Goal: Information Seeking & Learning: Check status

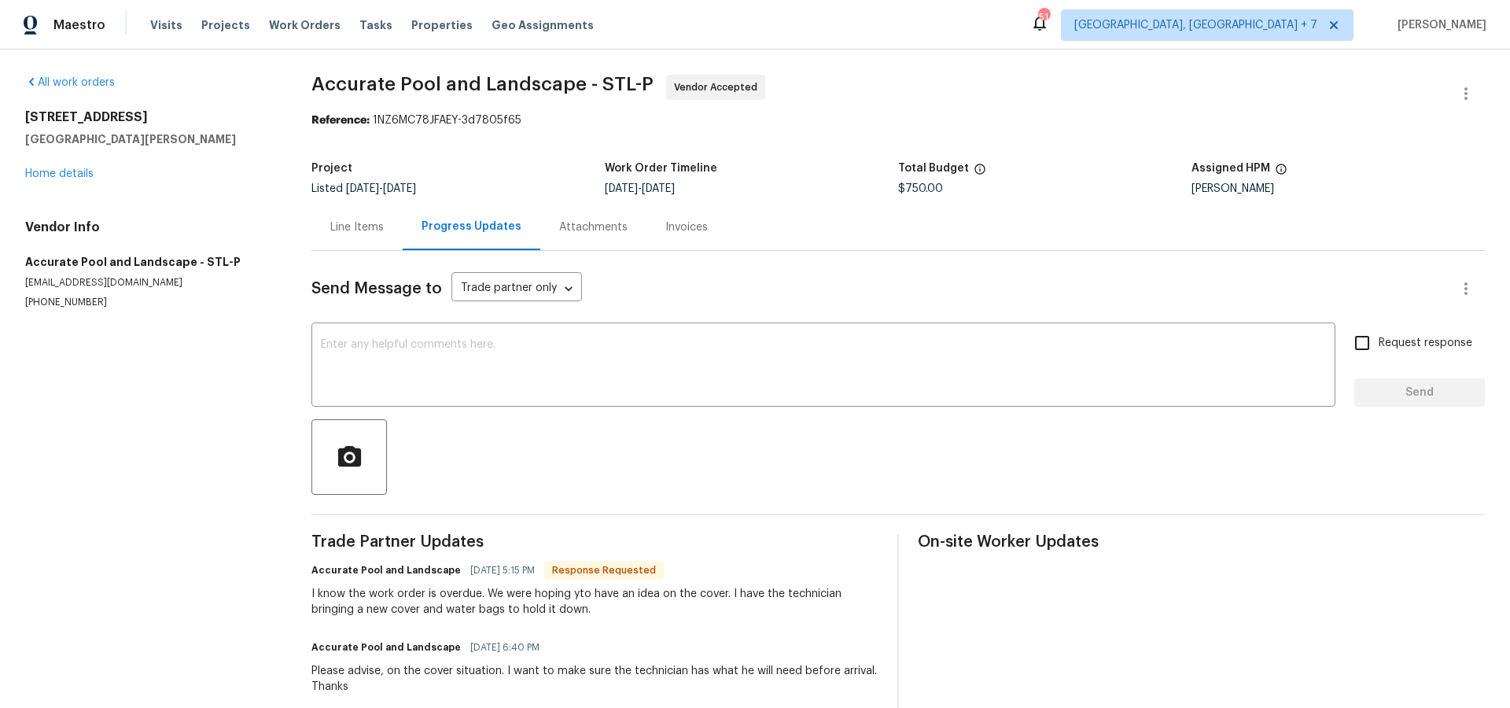
scroll to position [91, 0]
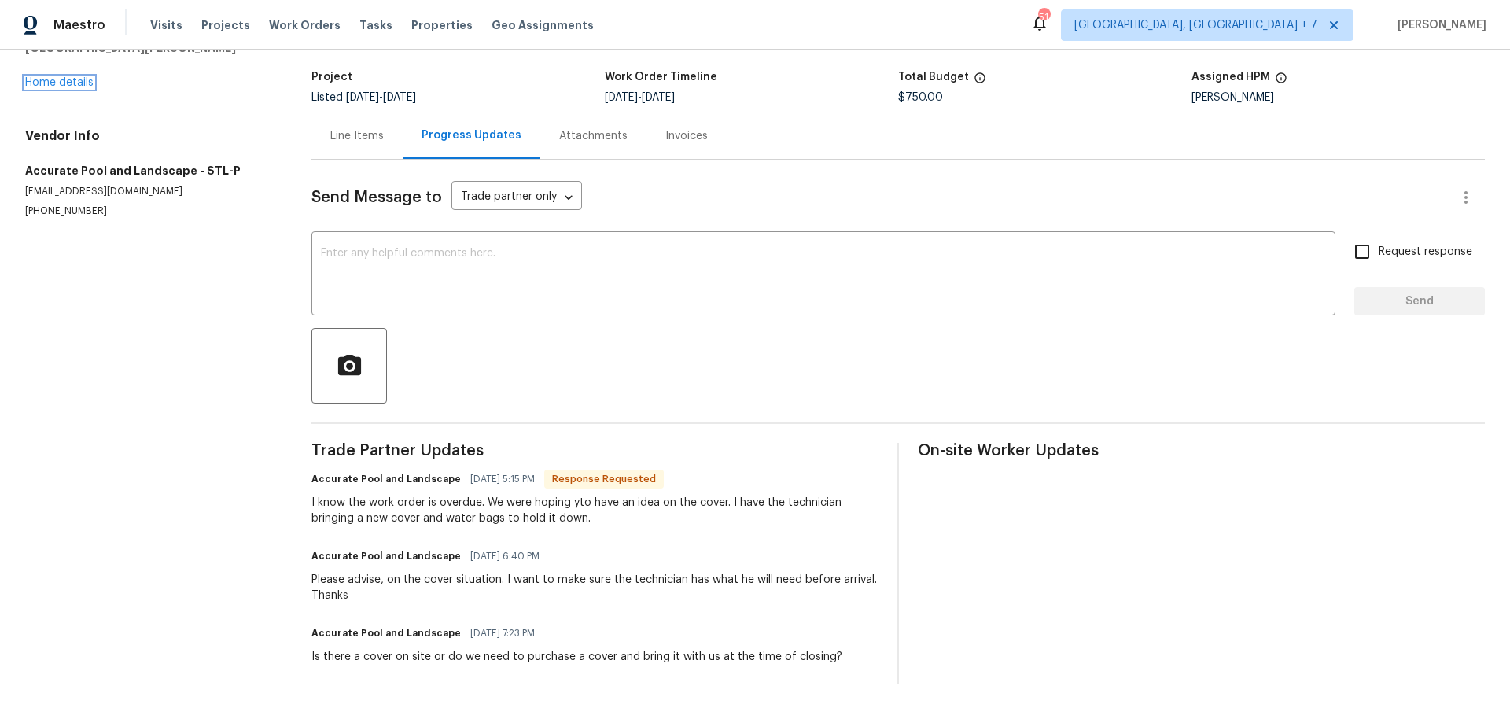
click at [66, 79] on link "Home details" at bounding box center [59, 82] width 68 height 11
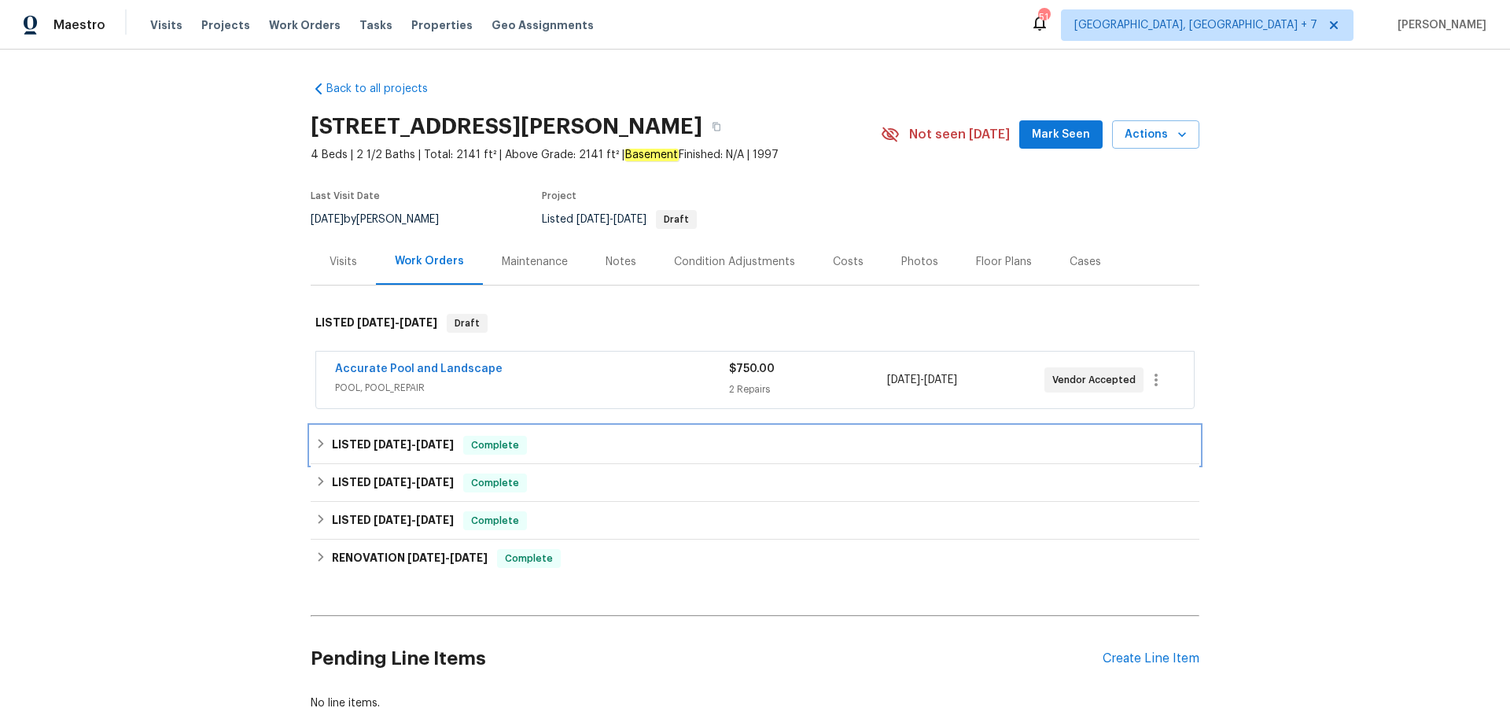
click at [410, 444] on span "8/25/25" at bounding box center [393, 444] width 38 height 11
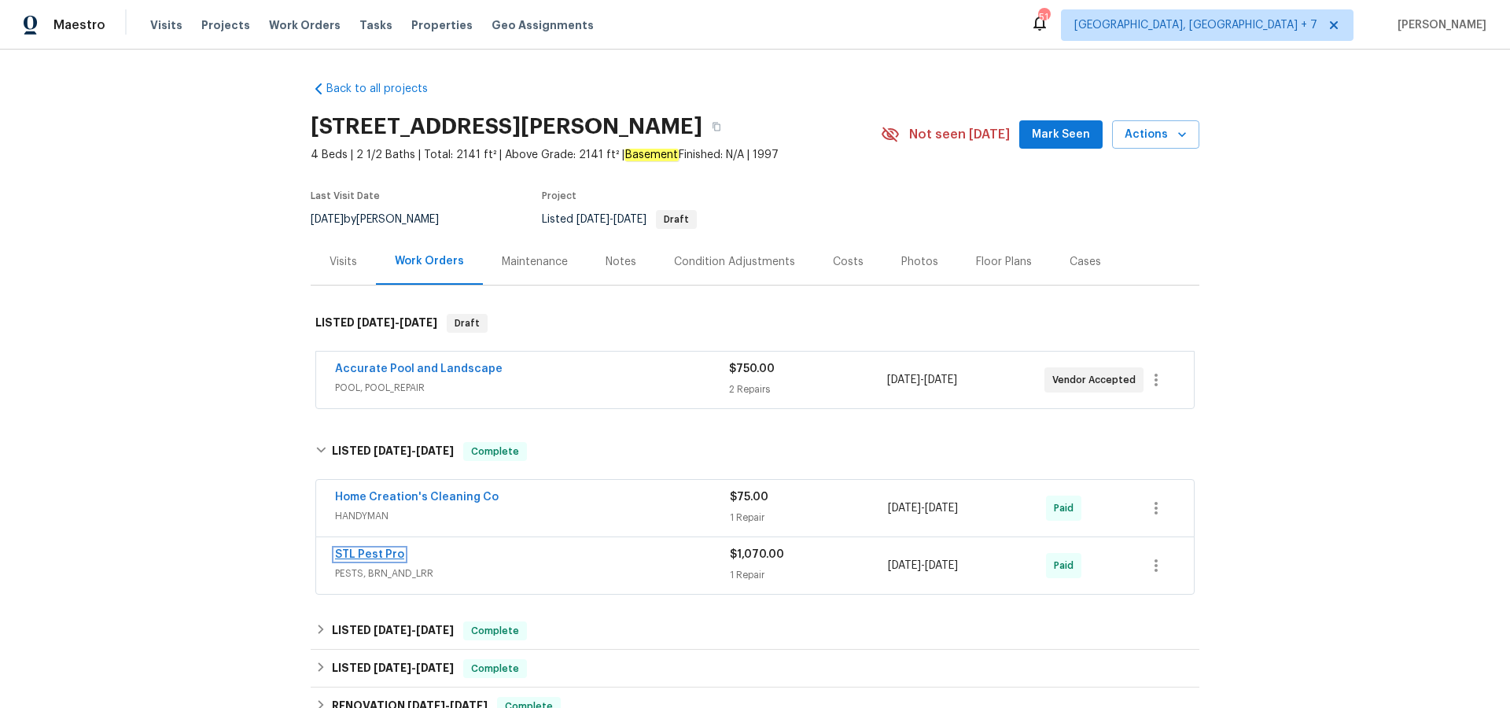
click at [375, 558] on link "STL Pest Pro" at bounding box center [369, 554] width 69 height 11
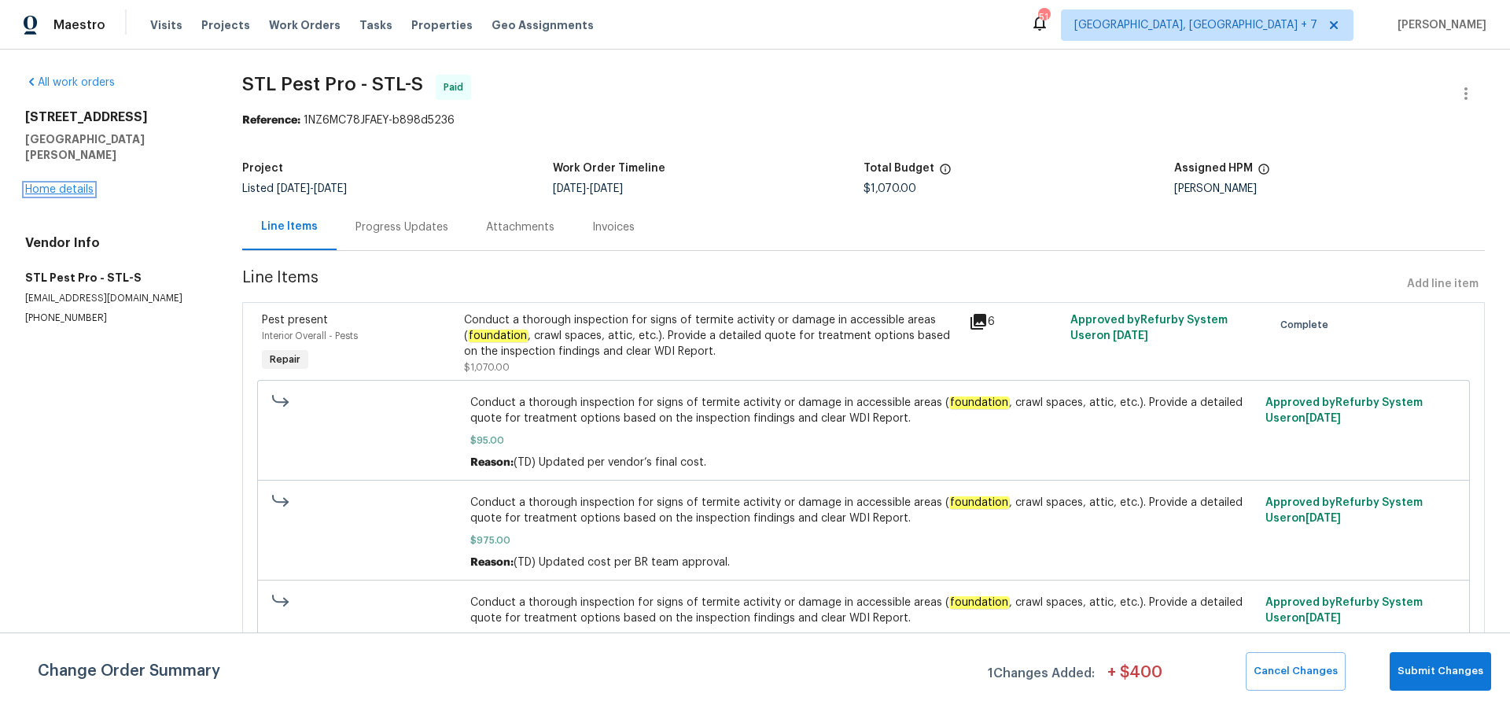
click at [50, 184] on link "Home details" at bounding box center [59, 189] width 68 height 11
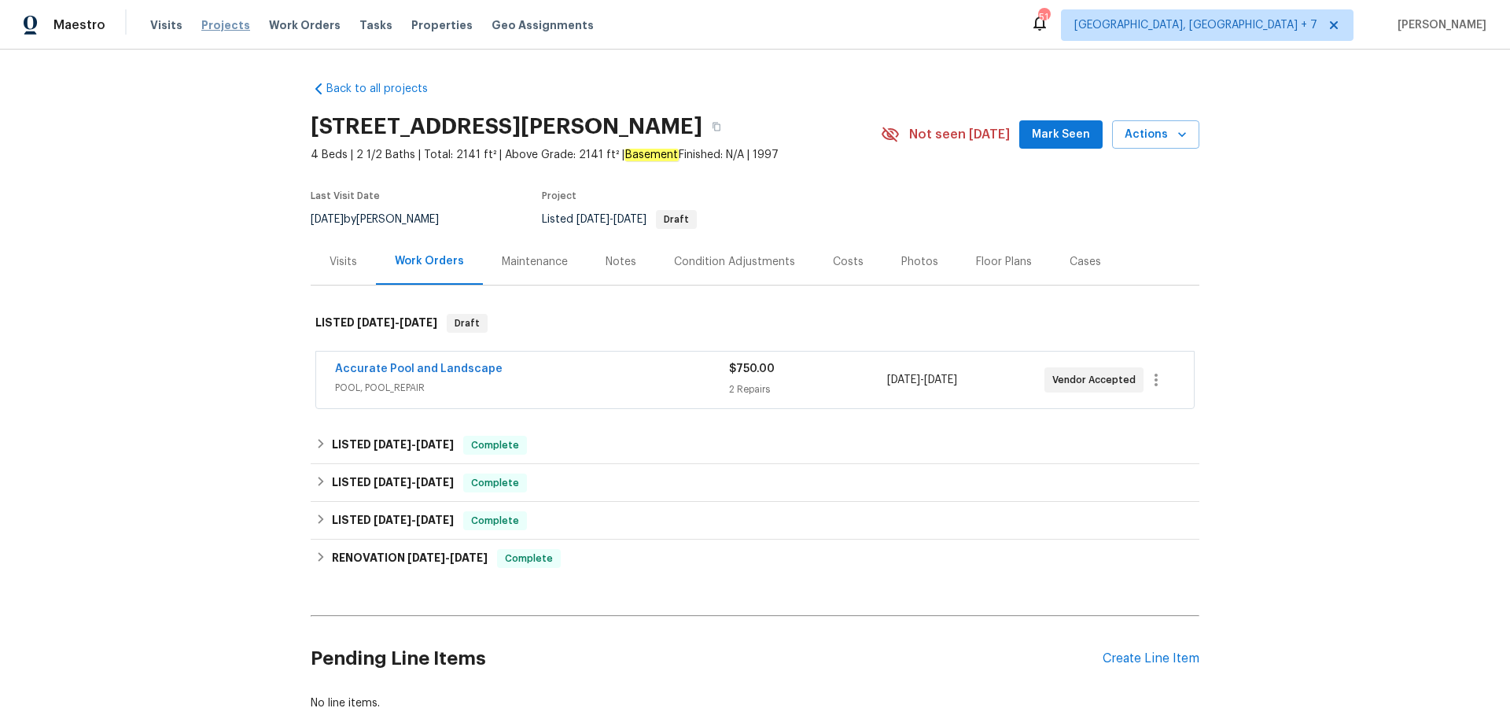
click at [204, 30] on span "Projects" at bounding box center [225, 25] width 49 height 16
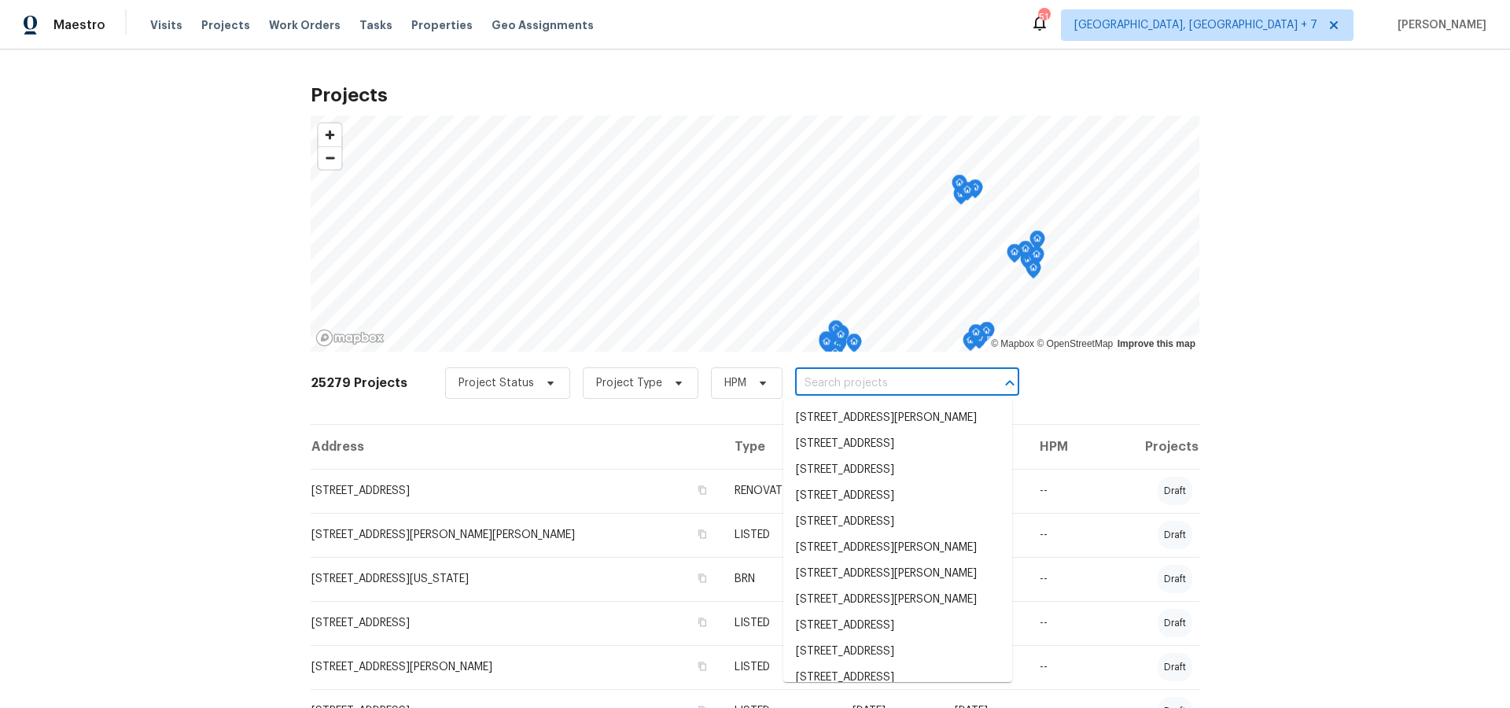
click at [834, 383] on input "text" at bounding box center [885, 383] width 180 height 24
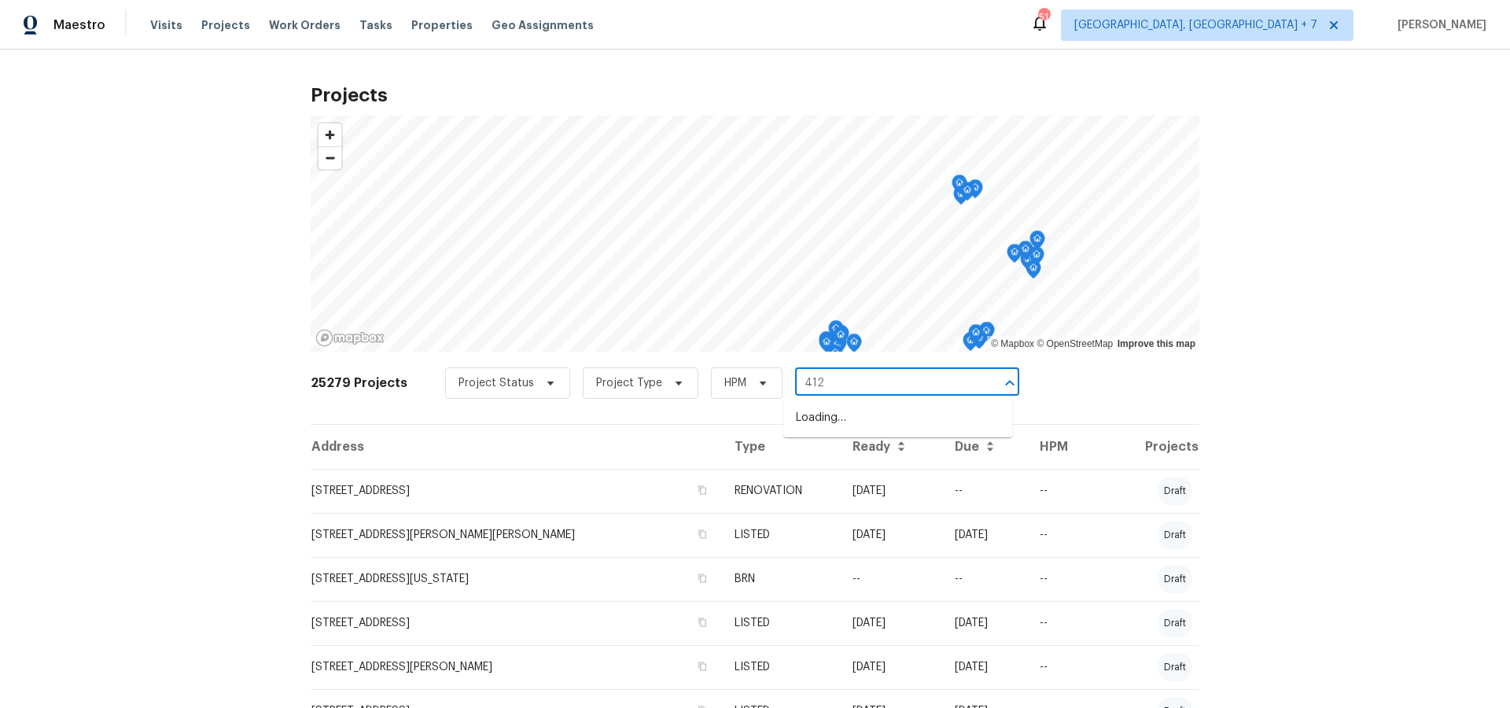
type input "4127"
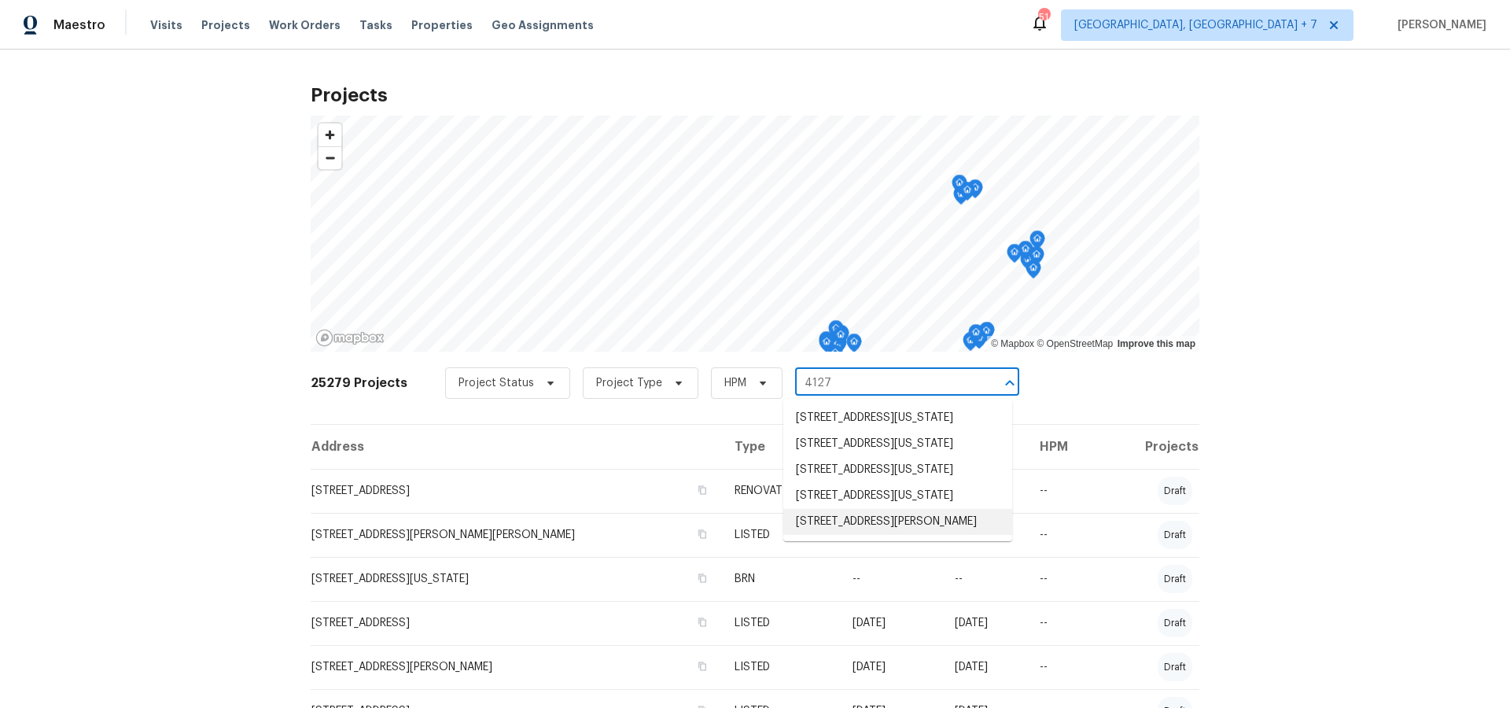
click at [849, 535] on li "4127 Burnett Ave, Saint Louis, MO 63125" at bounding box center [897, 522] width 229 height 26
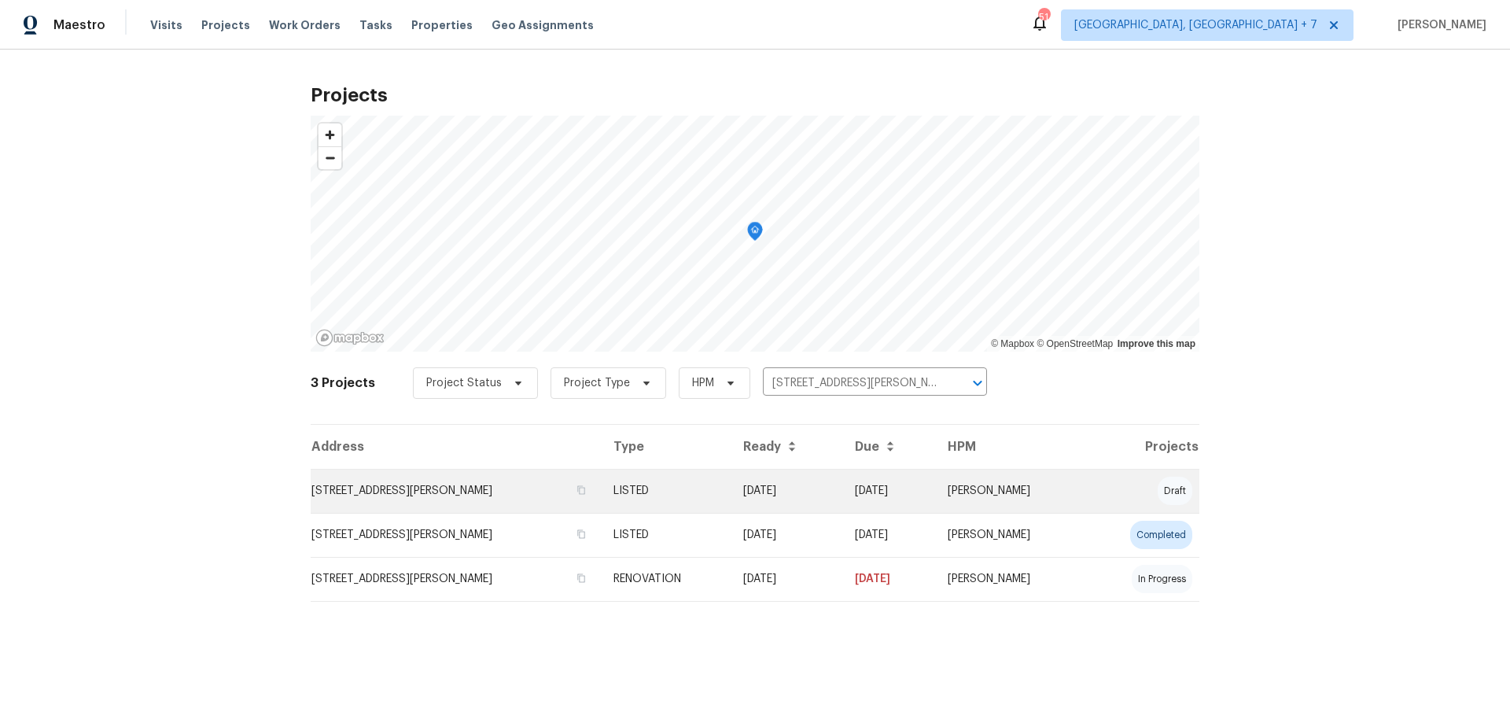
click at [477, 488] on td "4127 Burnett Ave, Saint Louis, MO 63125" at bounding box center [456, 491] width 290 height 44
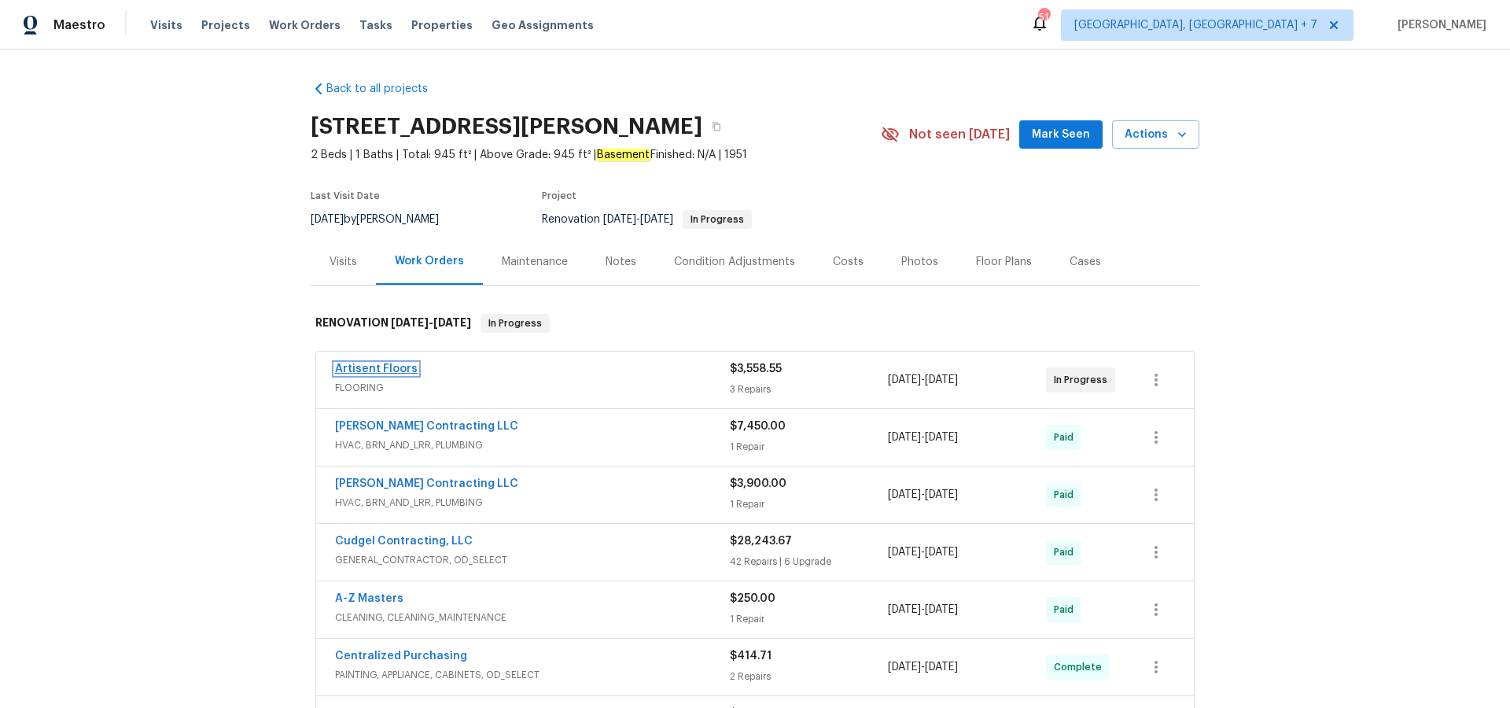
click at [383, 365] on link "Artisent Floors" at bounding box center [376, 368] width 83 height 11
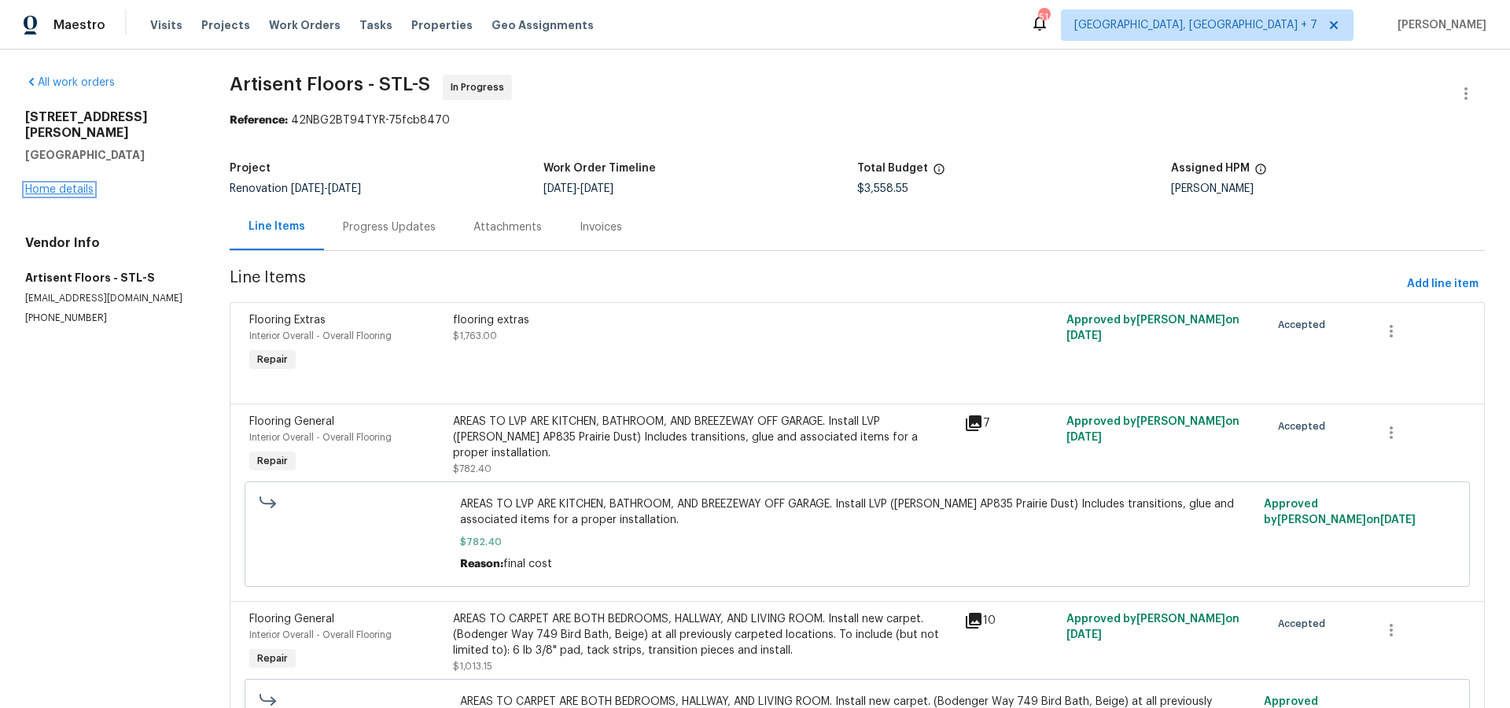
click at [77, 184] on link "Home details" at bounding box center [59, 189] width 68 height 11
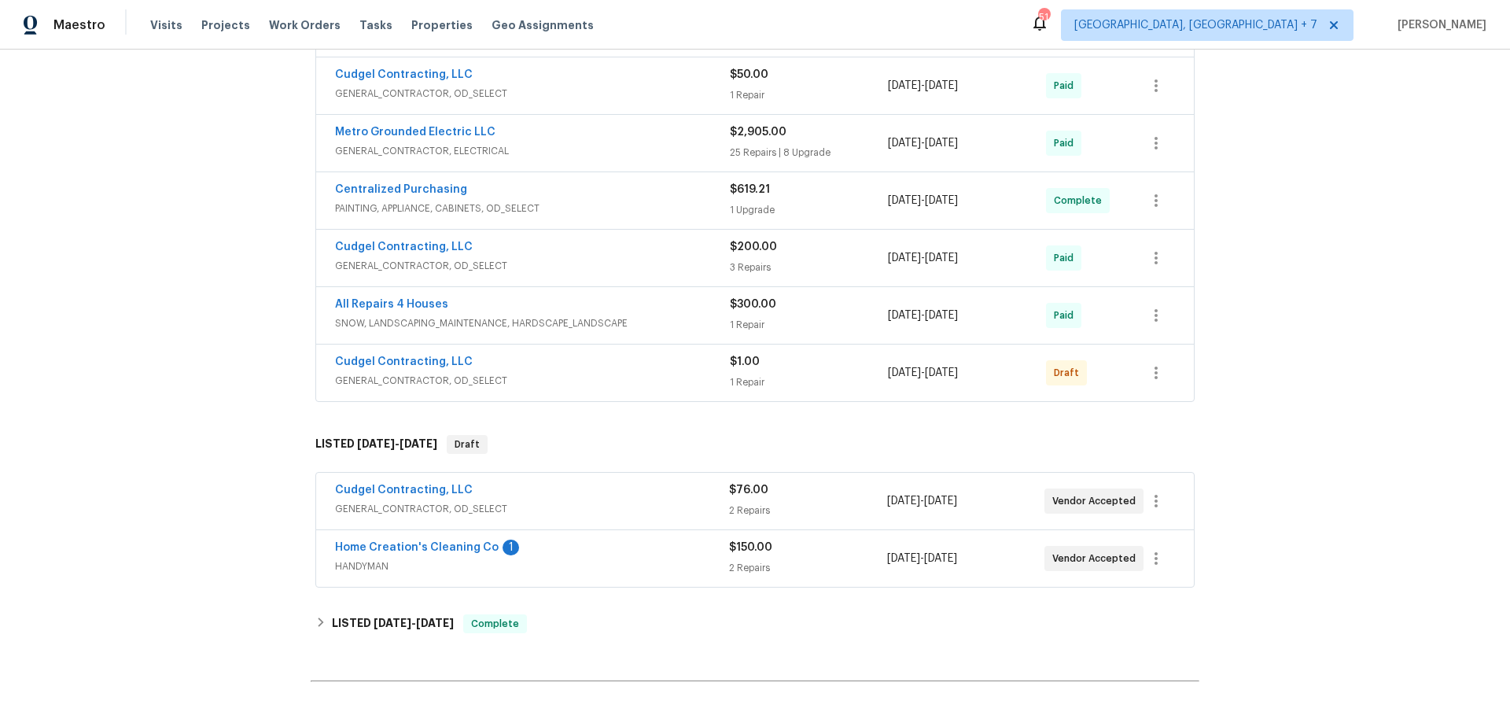
scroll to position [813, 0]
click at [394, 482] on link "Cudgel Contracting, LLC" at bounding box center [404, 487] width 138 height 11
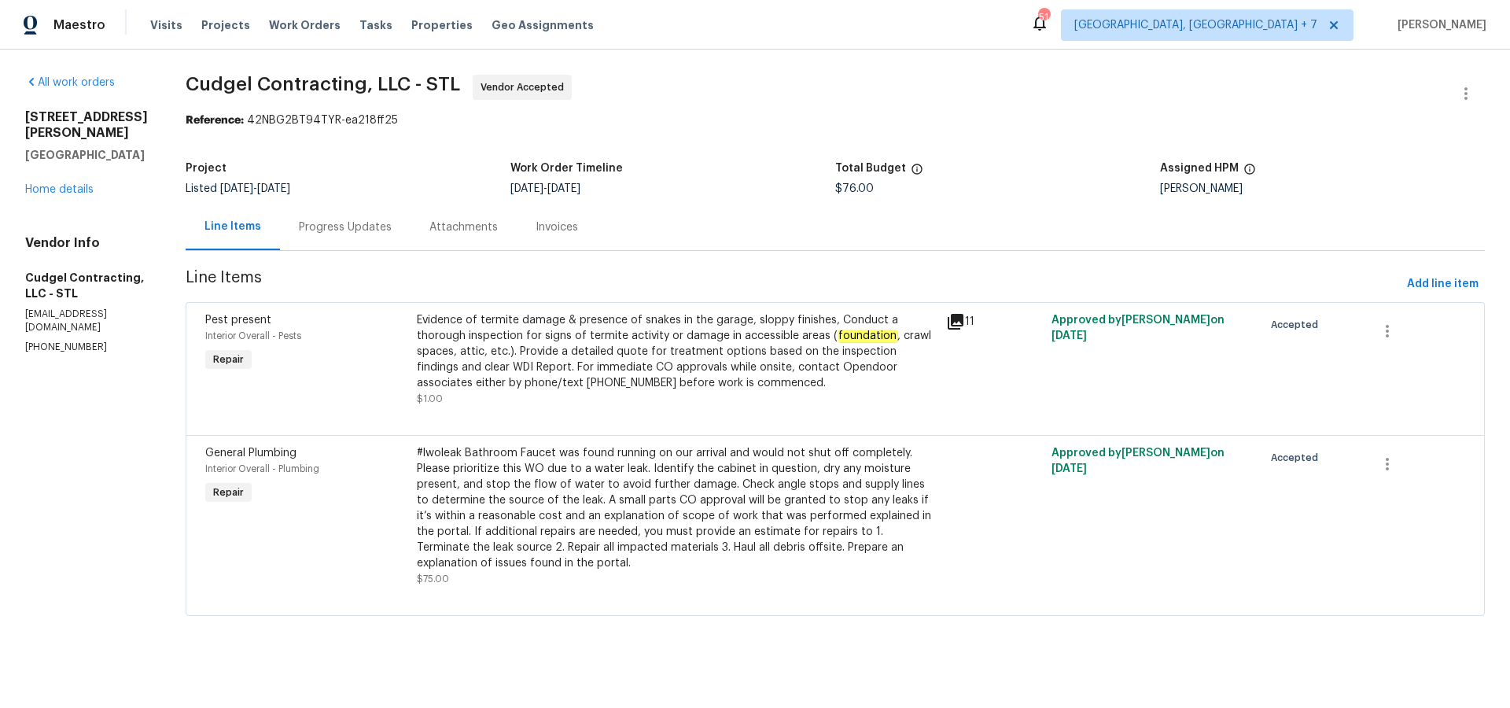
click at [957, 319] on icon at bounding box center [956, 322] width 16 height 16
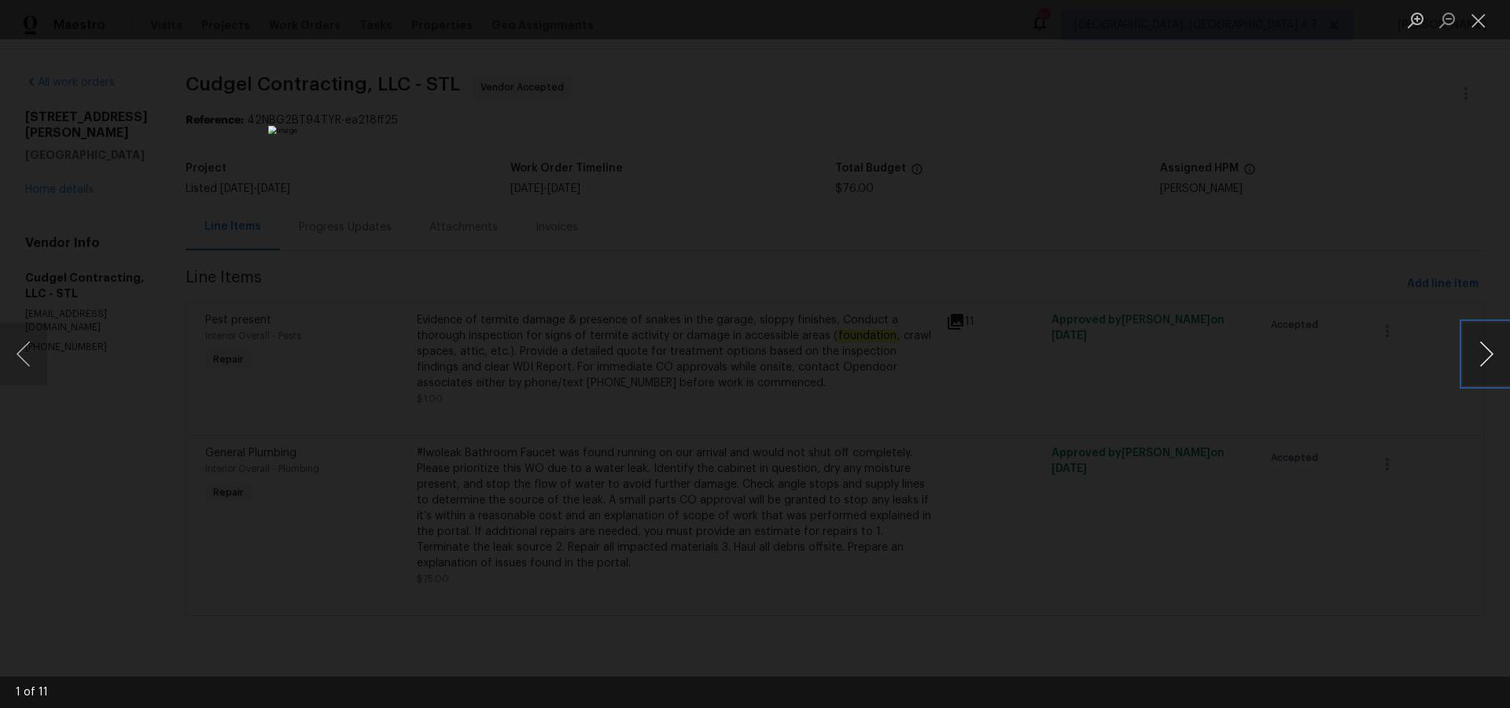
click at [1486, 362] on button "Next image" at bounding box center [1486, 353] width 47 height 63
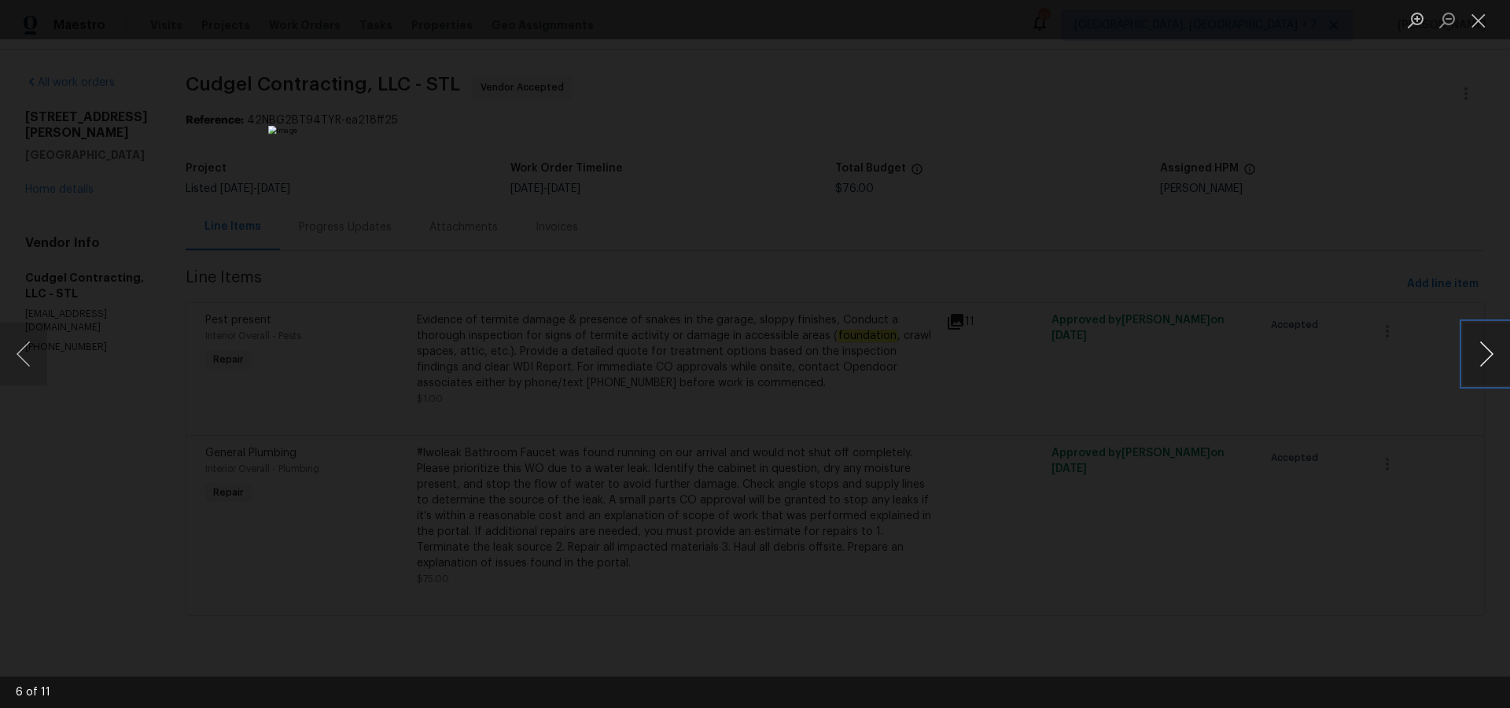
click at [1486, 362] on button "Next image" at bounding box center [1486, 353] width 47 height 63
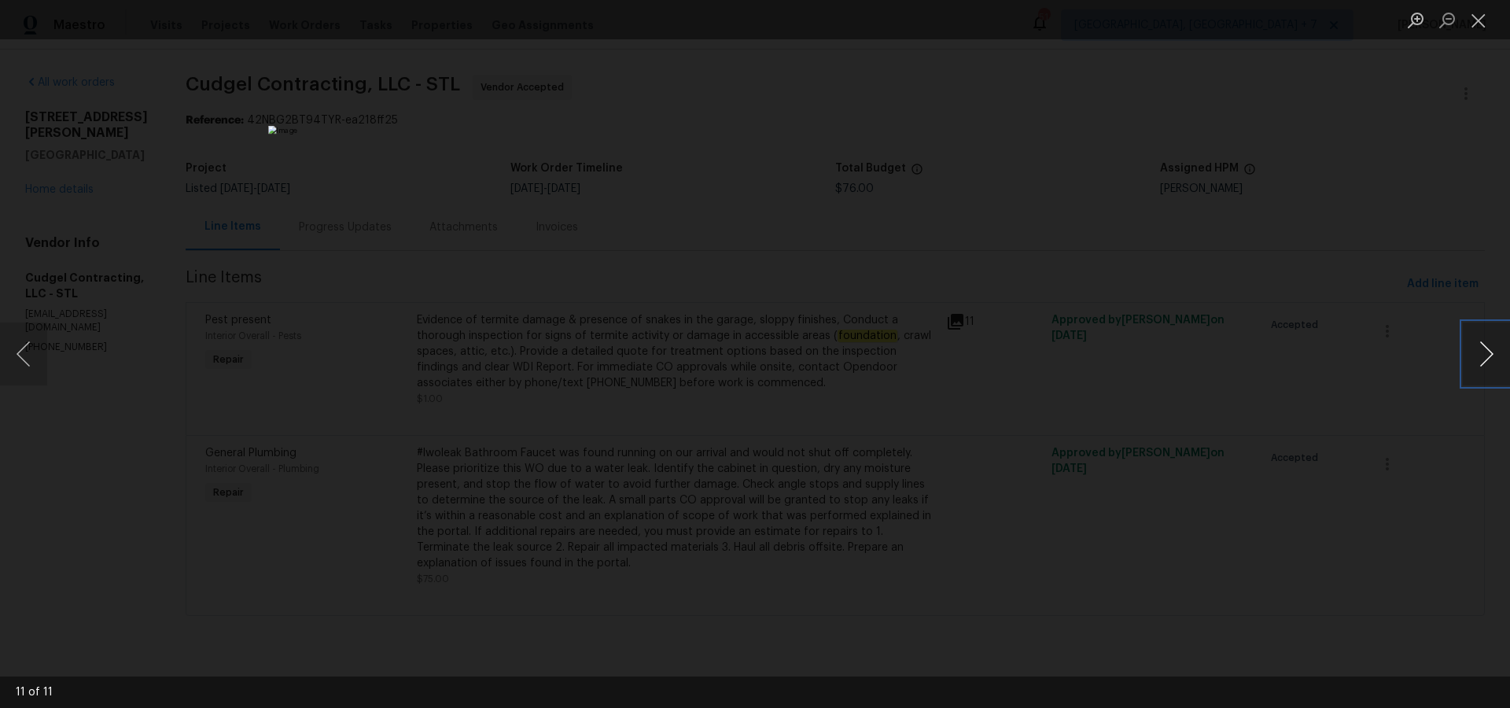
click at [1486, 362] on button "Next image" at bounding box center [1486, 353] width 47 height 63
click at [1482, 22] on button "Close lightbox" at bounding box center [1478, 20] width 31 height 28
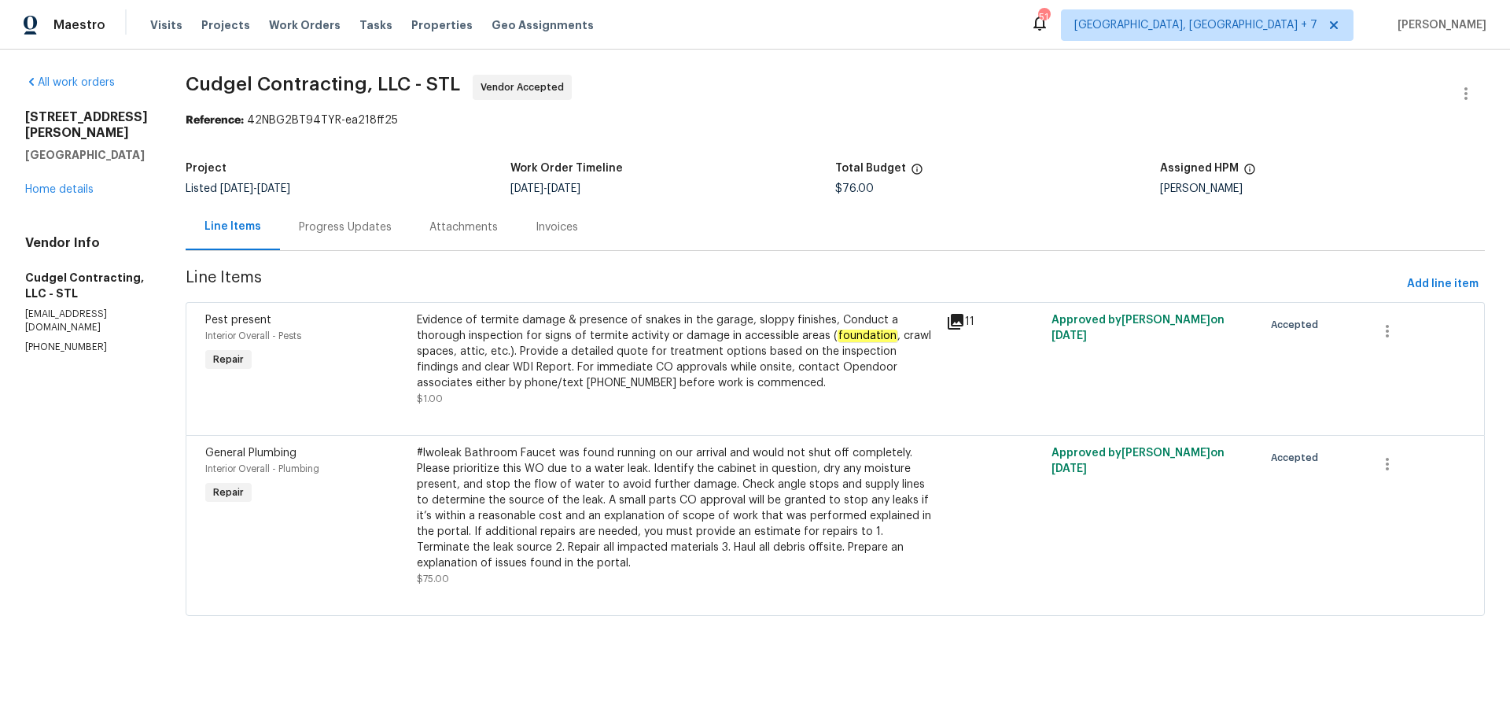
click at [375, 234] on div "Progress Updates" at bounding box center [345, 227] width 93 height 16
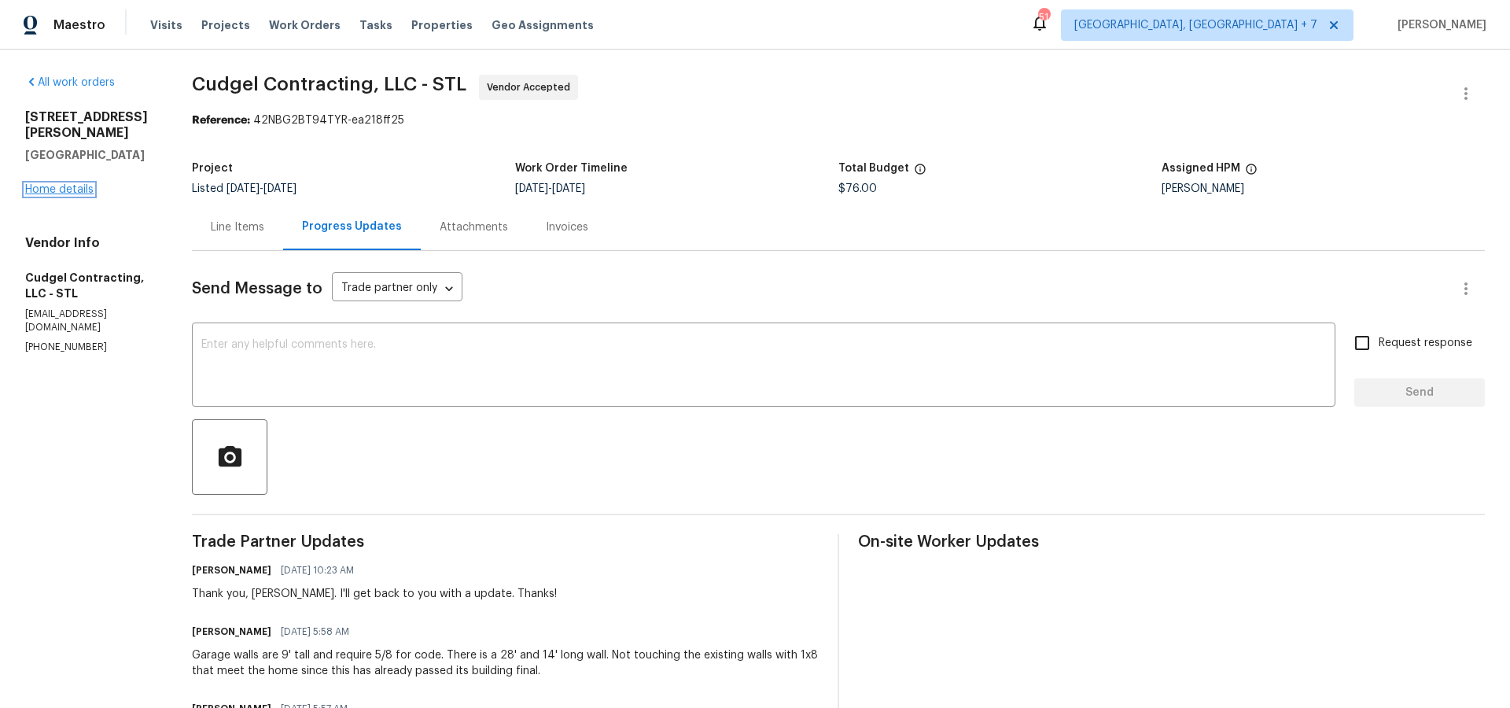
click at [65, 184] on link "Home details" at bounding box center [59, 189] width 68 height 11
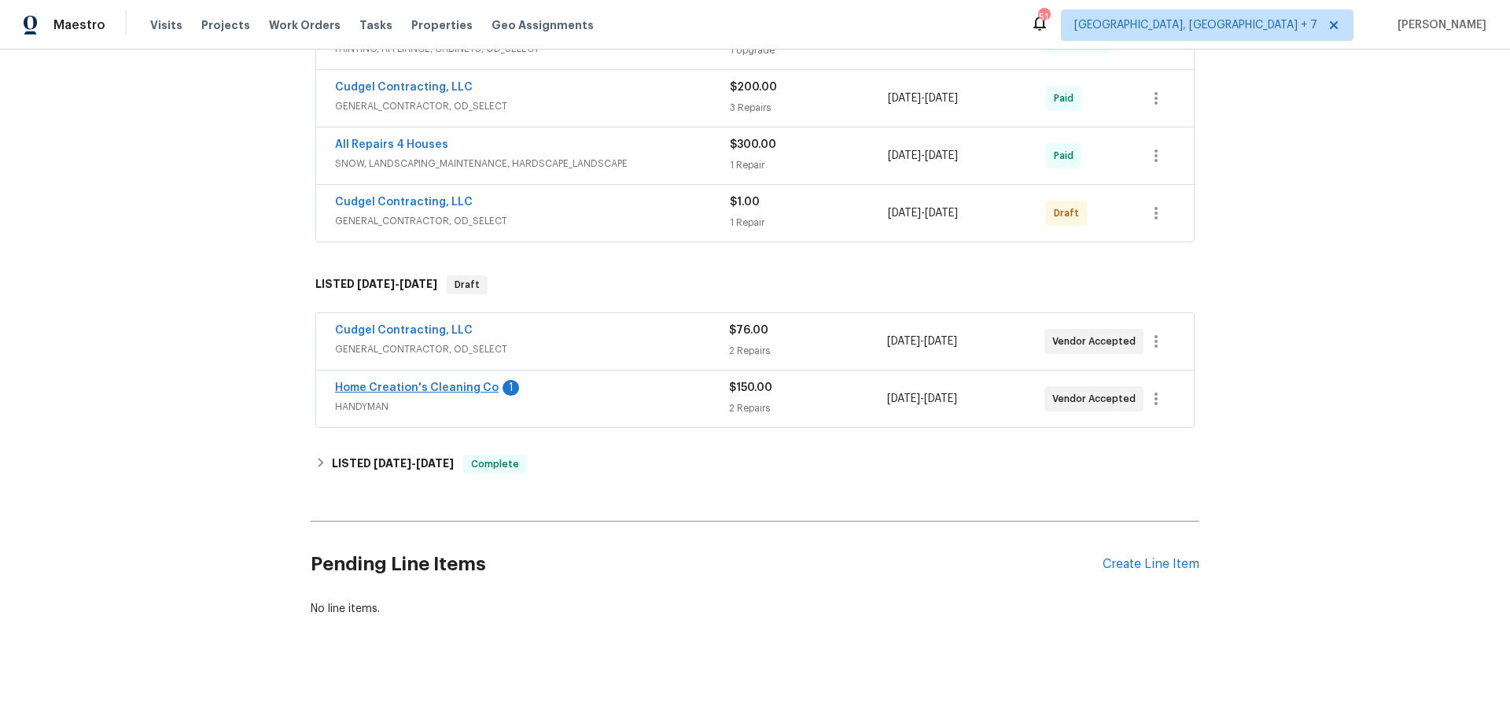
scroll to position [973, 0]
click at [416, 384] on link "Home Creation's Cleaning Co" at bounding box center [417, 385] width 164 height 11
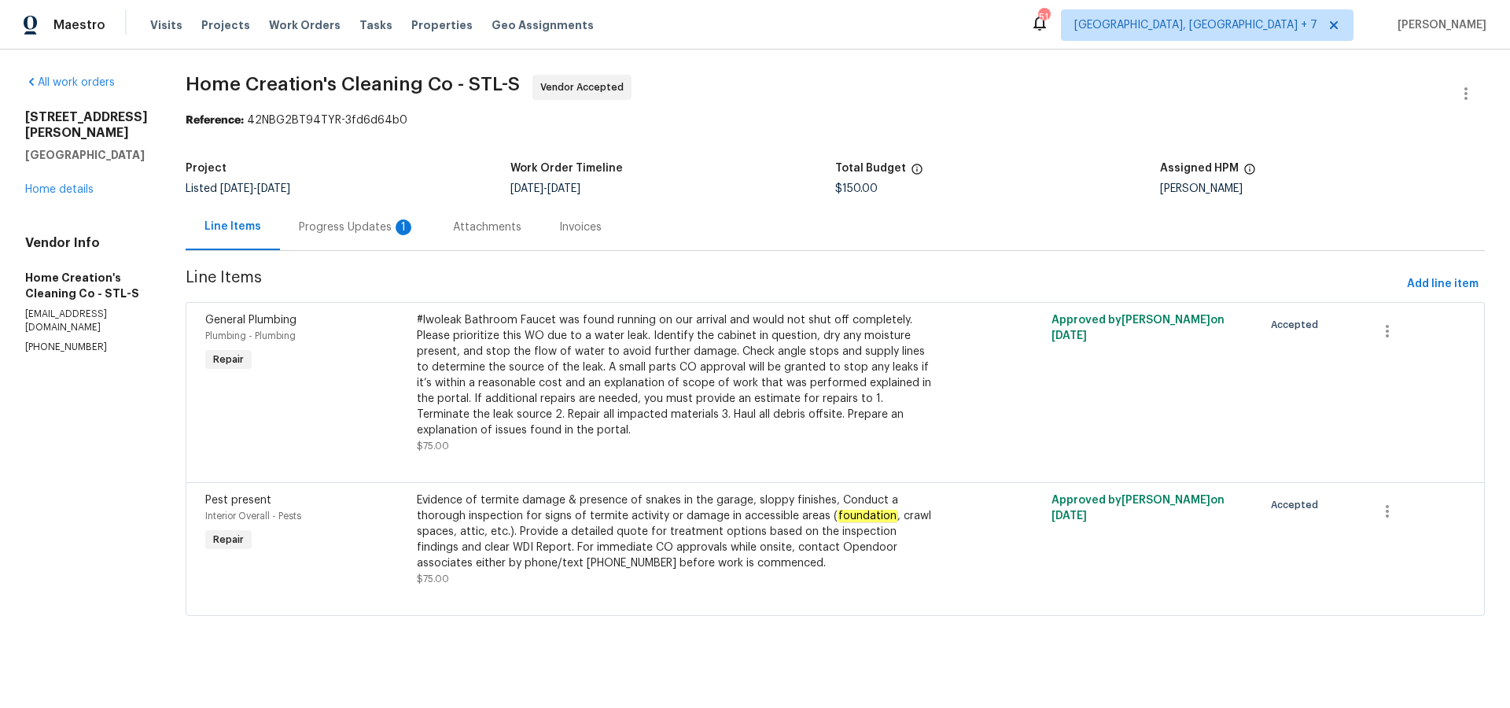
click at [366, 230] on div "Progress Updates 1" at bounding box center [357, 227] width 116 height 16
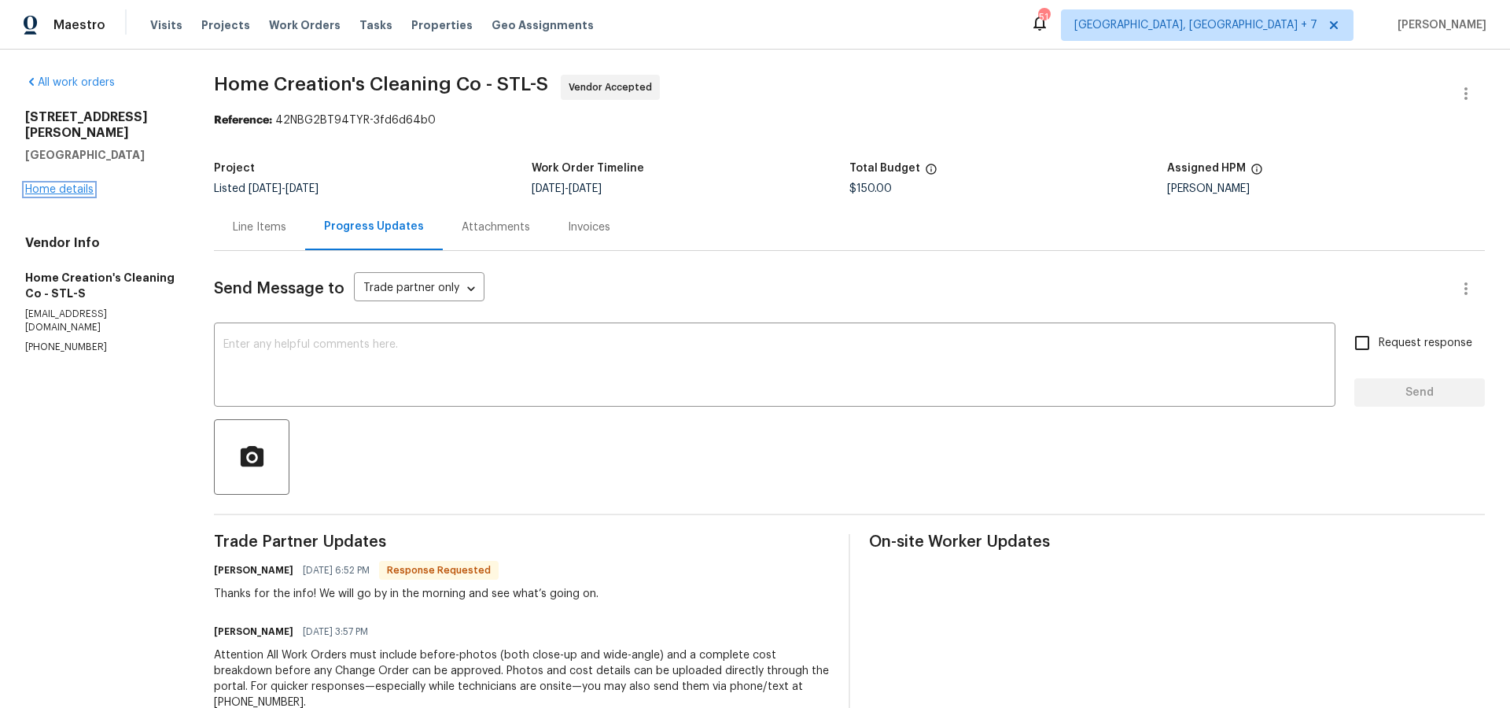
click at [57, 184] on link "Home details" at bounding box center [59, 189] width 68 height 11
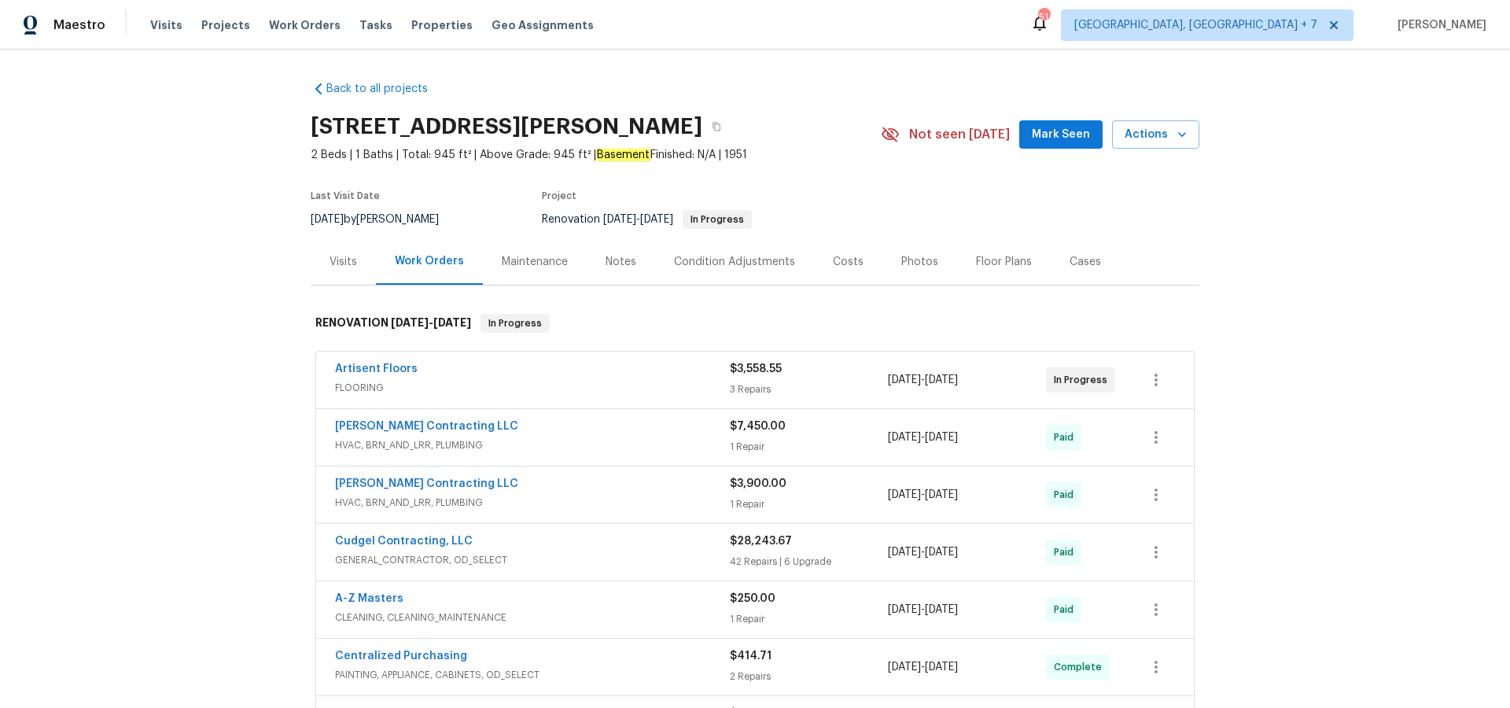
scroll to position [1, 0]
click at [206, 24] on span "Projects" at bounding box center [225, 25] width 49 height 16
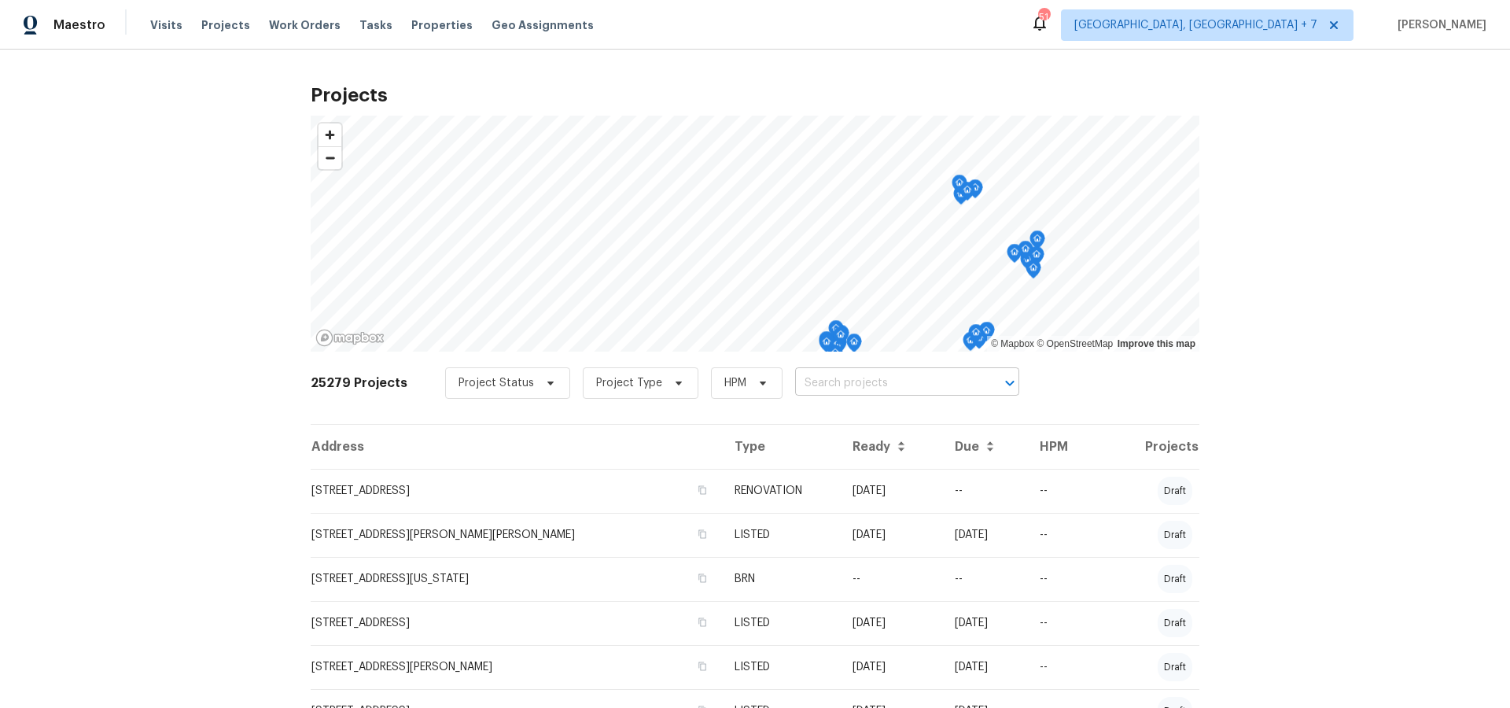
click at [845, 390] on input "text" at bounding box center [885, 383] width 180 height 24
type input "109 wyn"
click at [846, 424] on li "[STREET_ADDRESS]" at bounding box center [897, 418] width 229 height 26
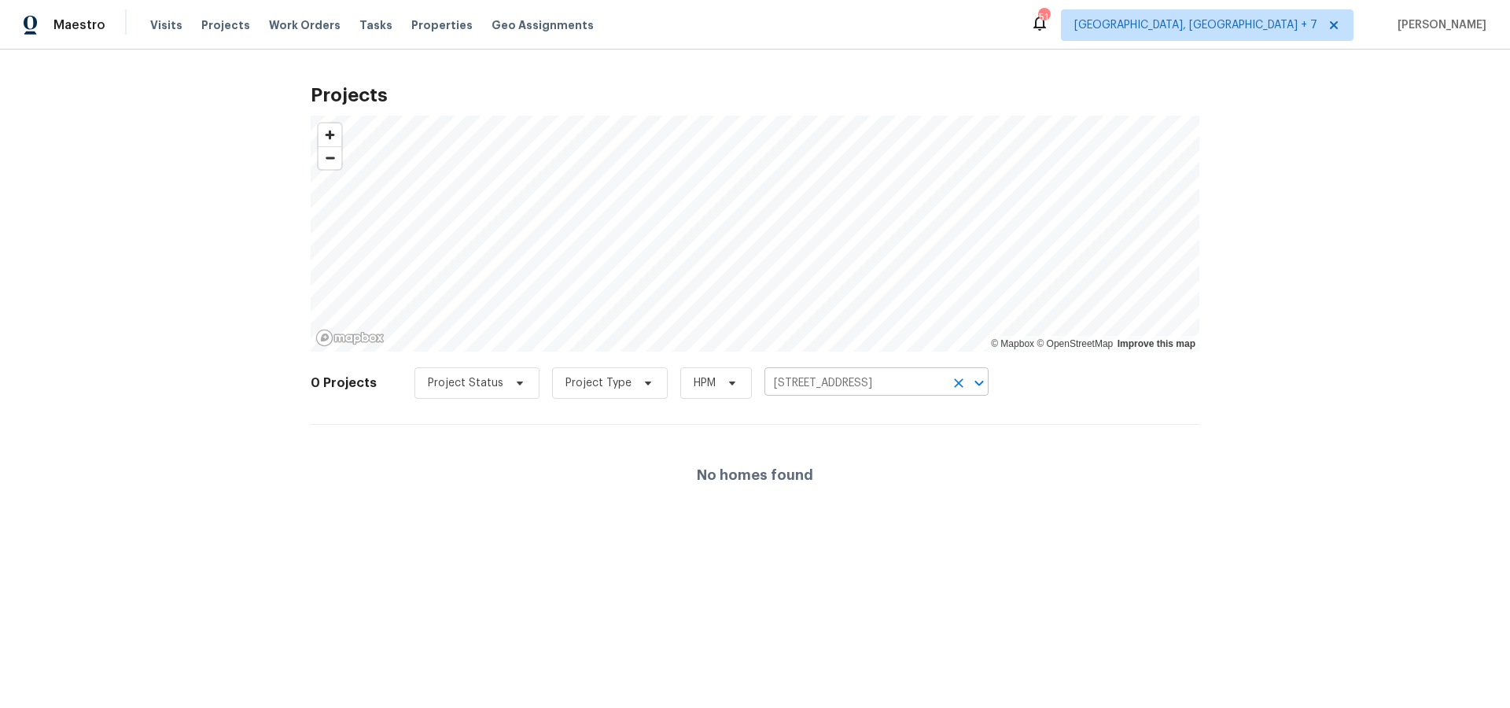
click at [834, 387] on input "[STREET_ADDRESS]" at bounding box center [854, 383] width 180 height 24
type input "4"
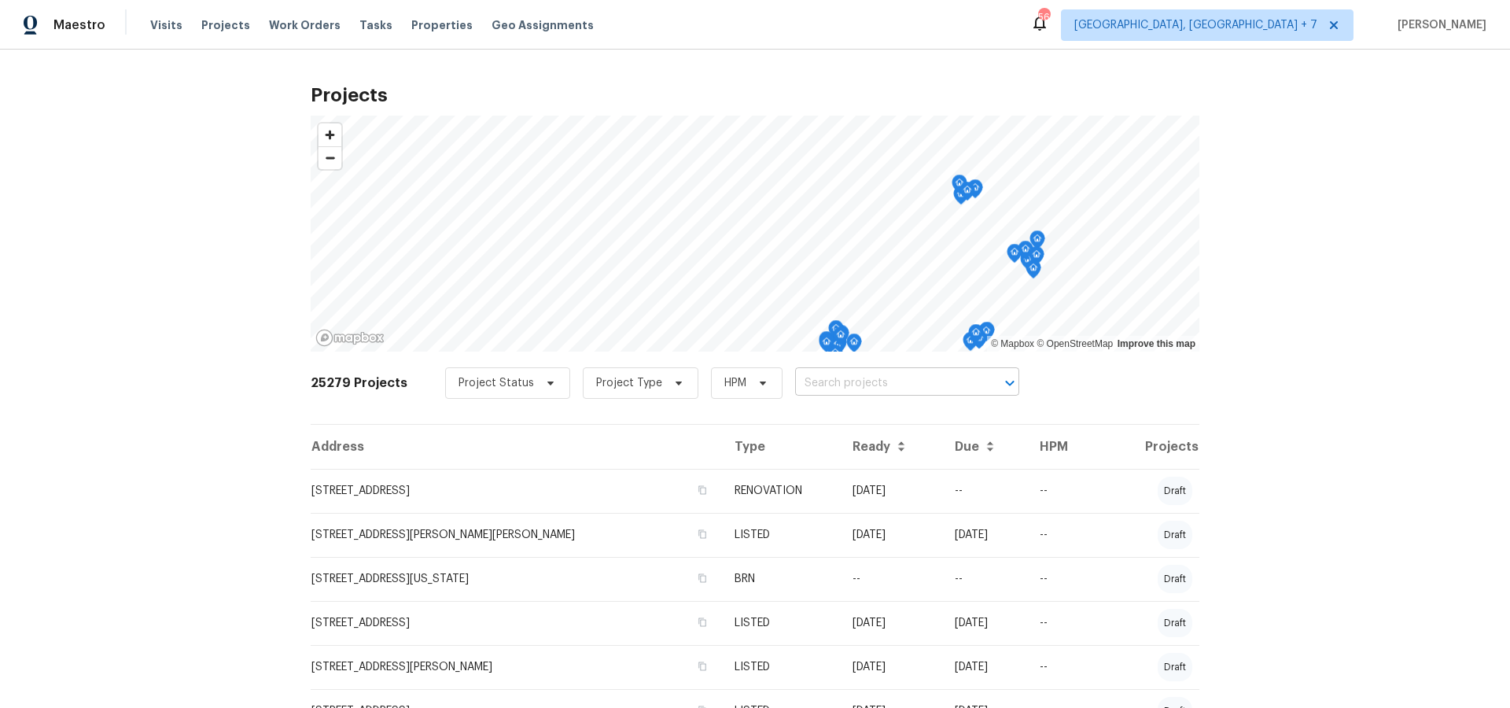
click at [896, 375] on input "text" at bounding box center [885, 383] width 180 height 24
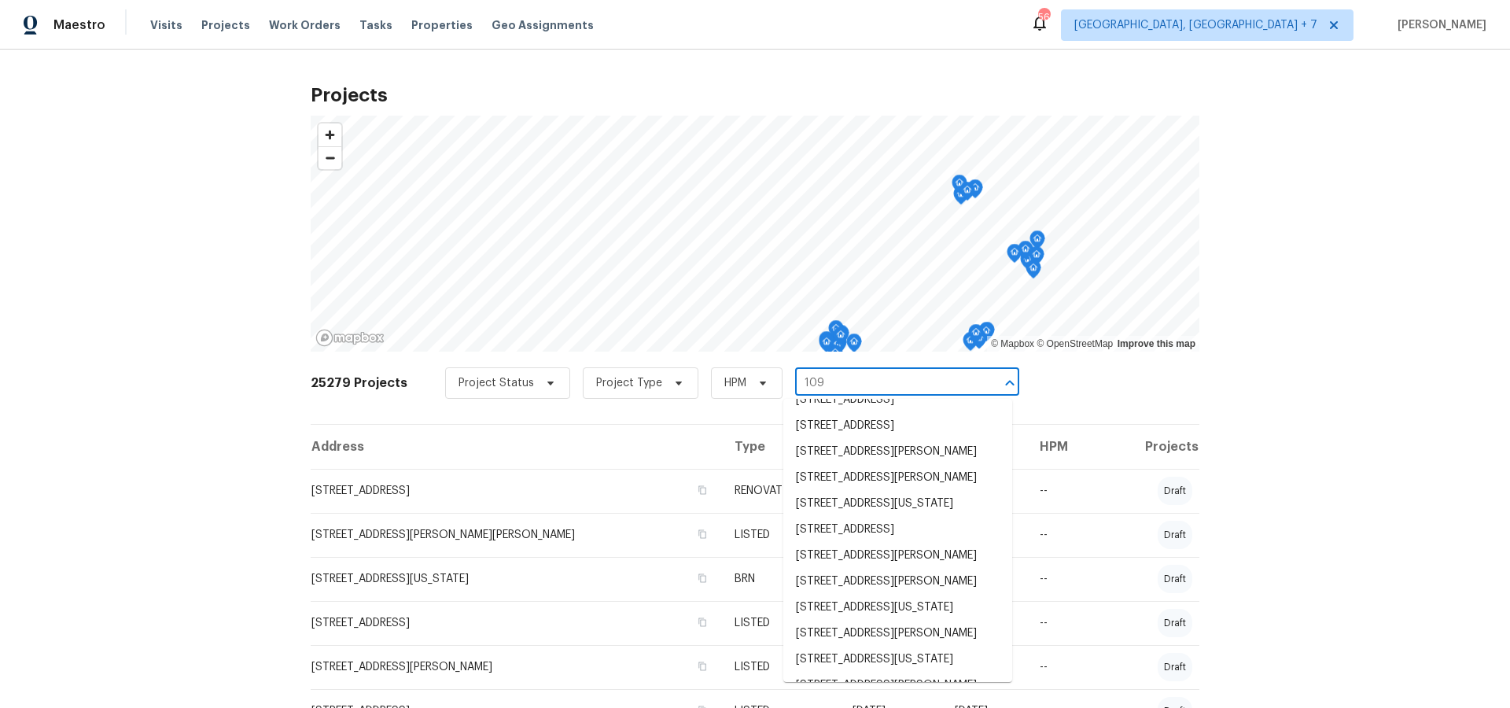
scroll to position [391, 0]
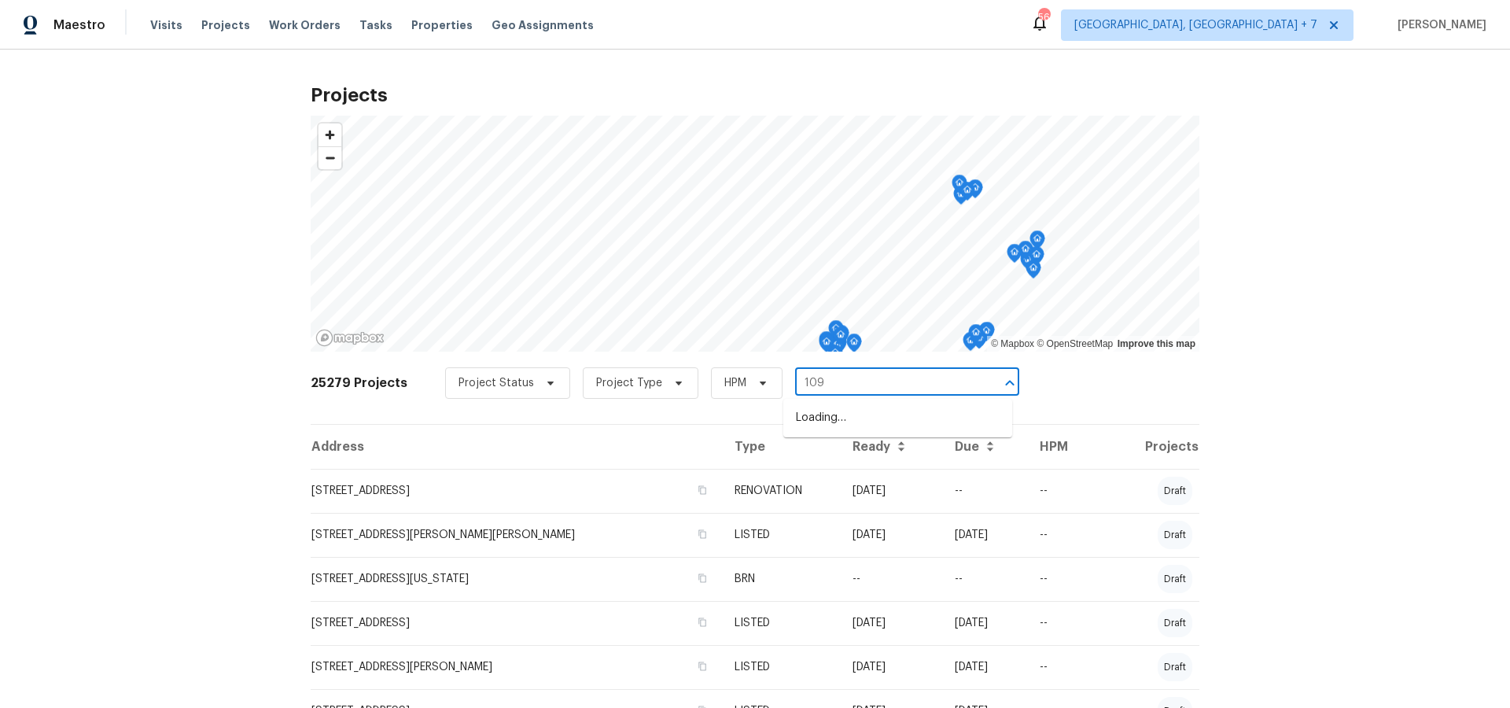
type input "109 w"
click at [827, 450] on li "[STREET_ADDRESS]" at bounding box center [897, 444] width 229 height 26
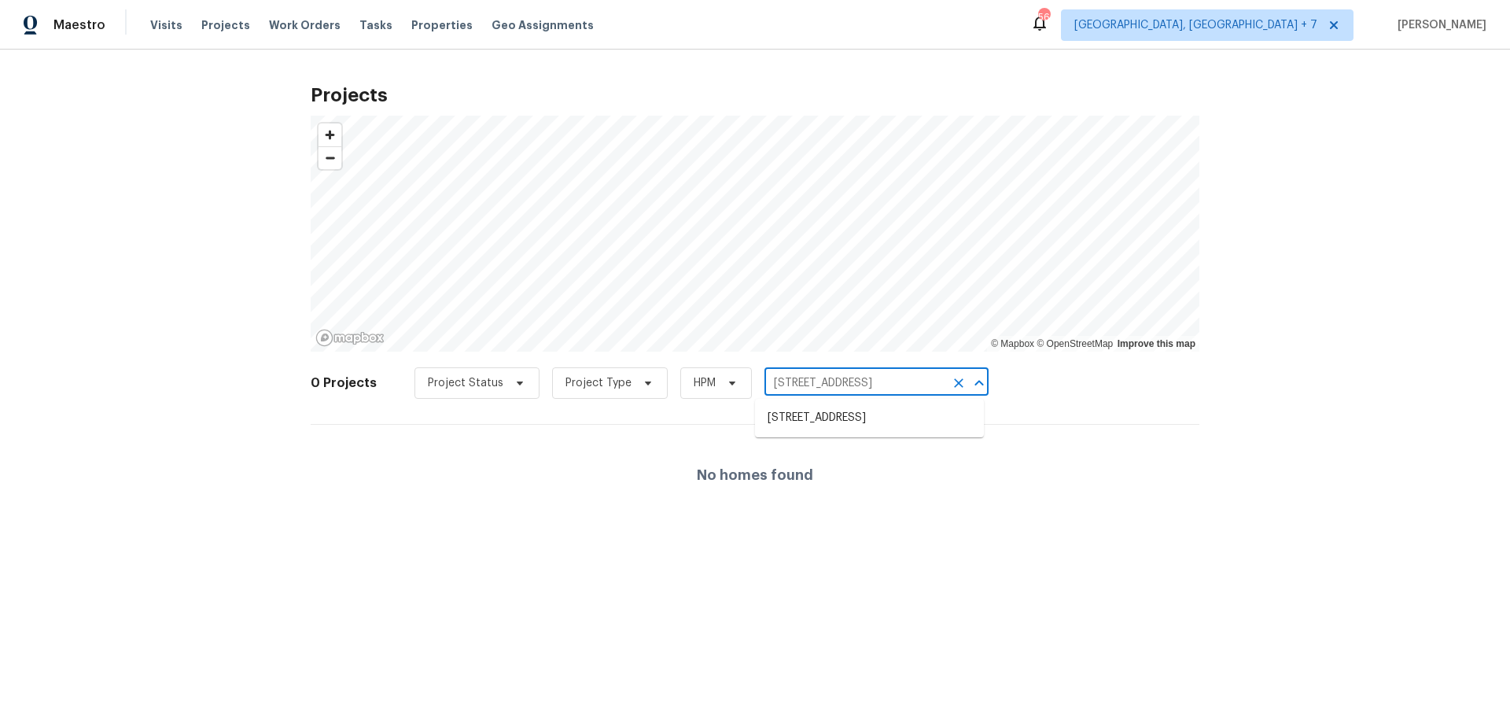
click at [875, 381] on input "[STREET_ADDRESS]" at bounding box center [854, 383] width 180 height 24
click at [836, 420] on li "[STREET_ADDRESS]" at bounding box center [869, 418] width 229 height 26
click at [237, 29] on span "Projects" at bounding box center [225, 25] width 49 height 16
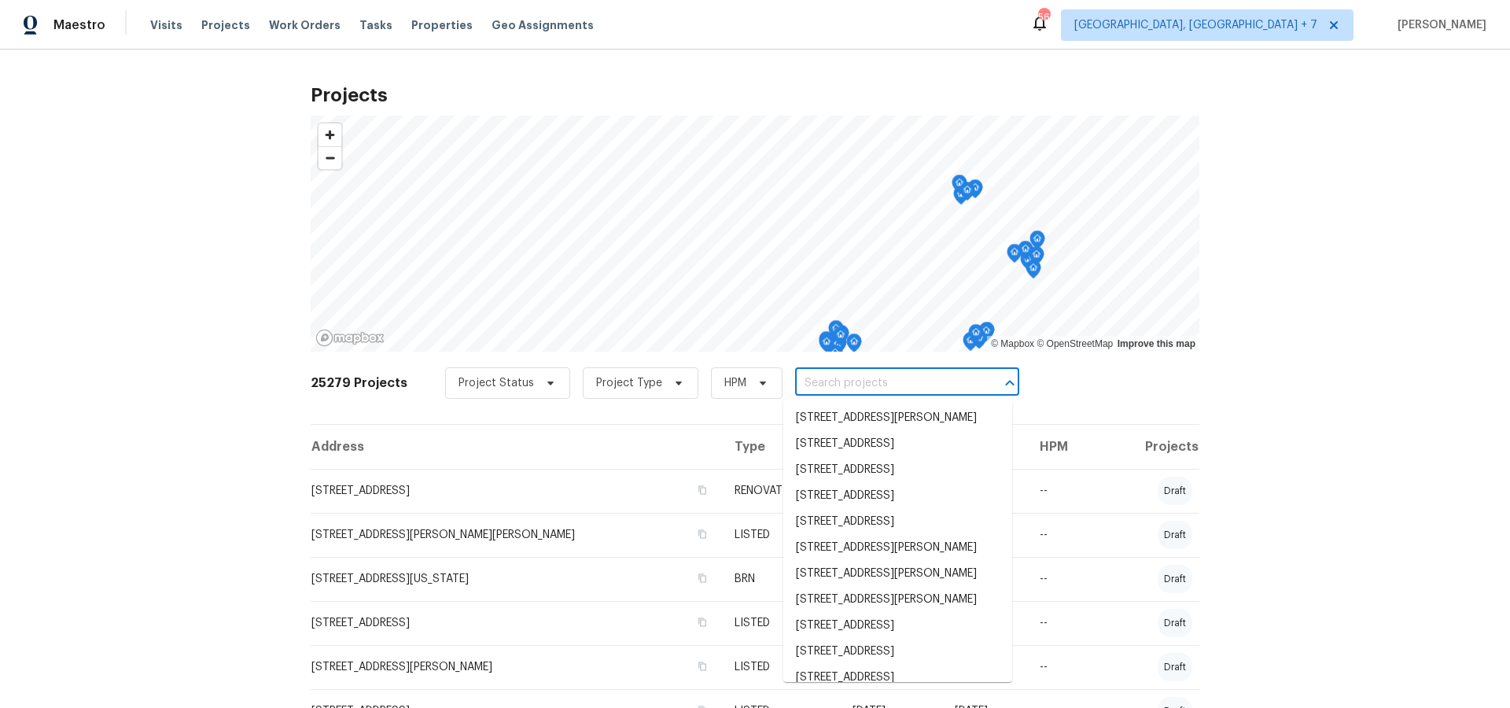
click at [851, 372] on input "text" at bounding box center [885, 383] width 180 height 24
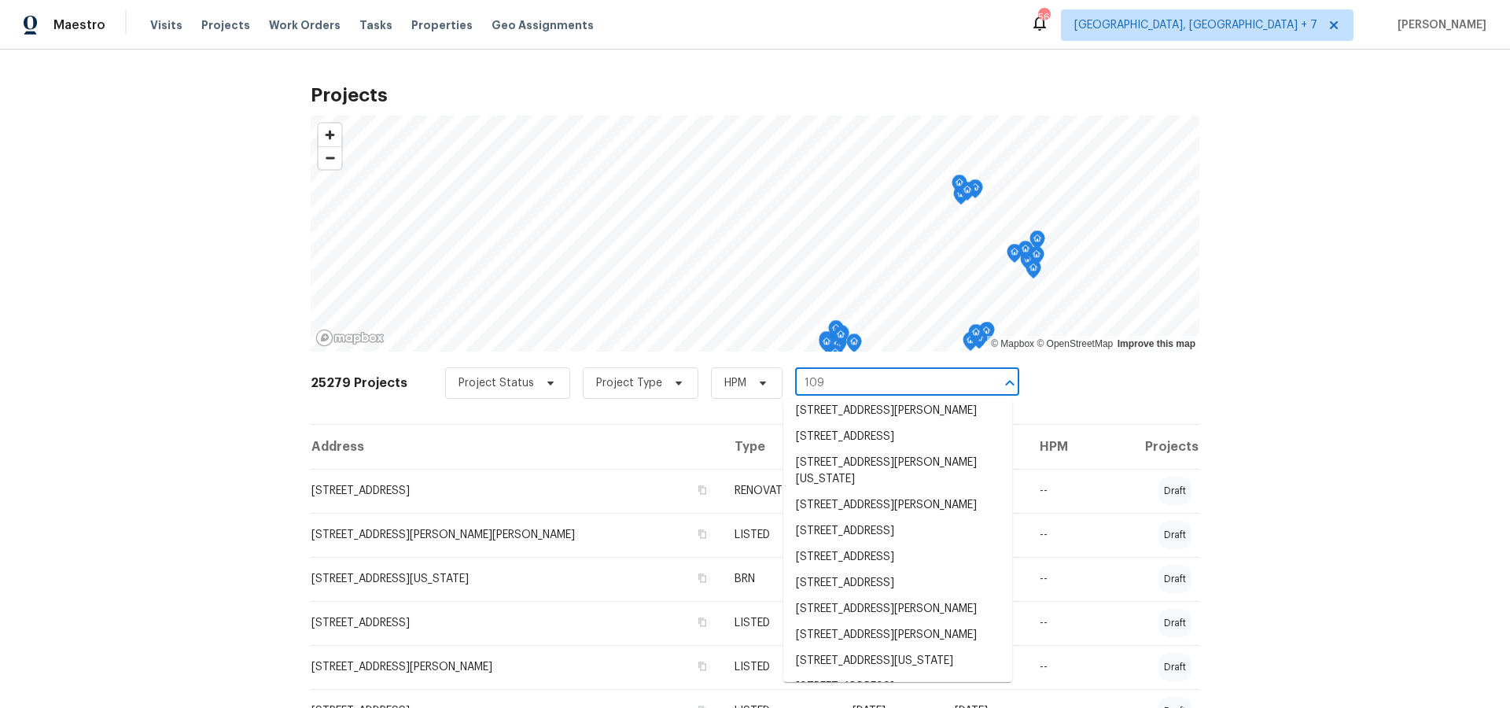
scroll to position [232, 0]
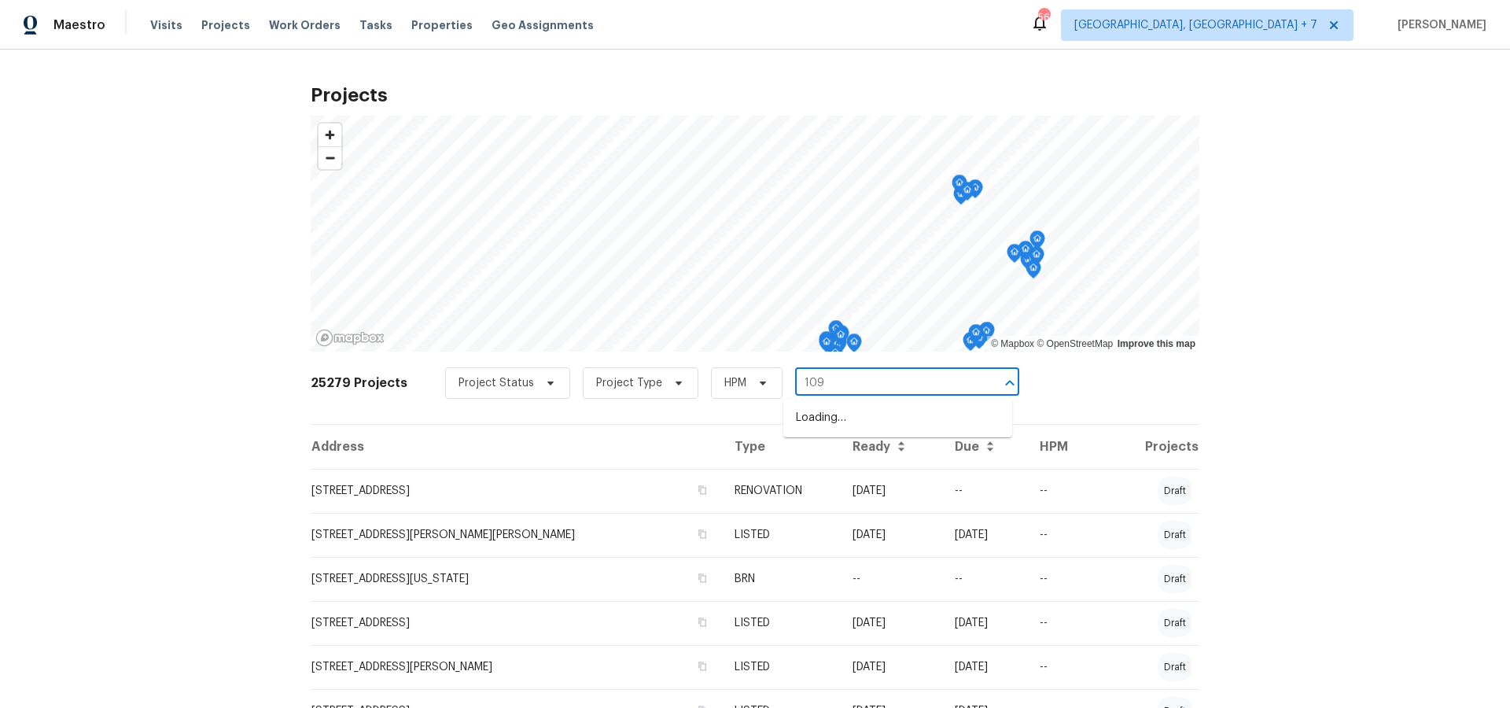
type input "109 w"
click at [869, 457] on li "[STREET_ADDRESS]" at bounding box center [897, 444] width 229 height 26
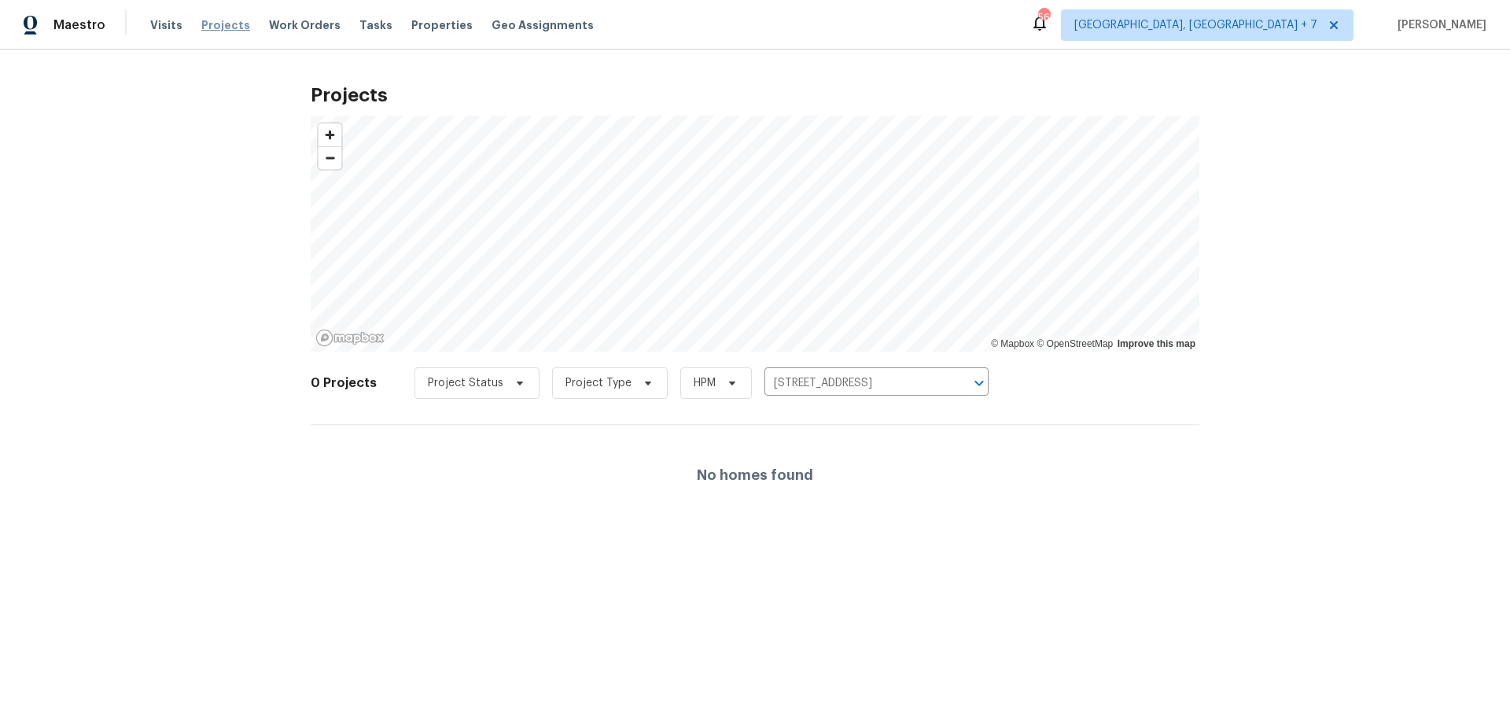
click at [226, 28] on span "Projects" at bounding box center [225, 25] width 49 height 16
click at [839, 377] on input "[STREET_ADDRESS]" at bounding box center [854, 383] width 180 height 24
type input "596 e"
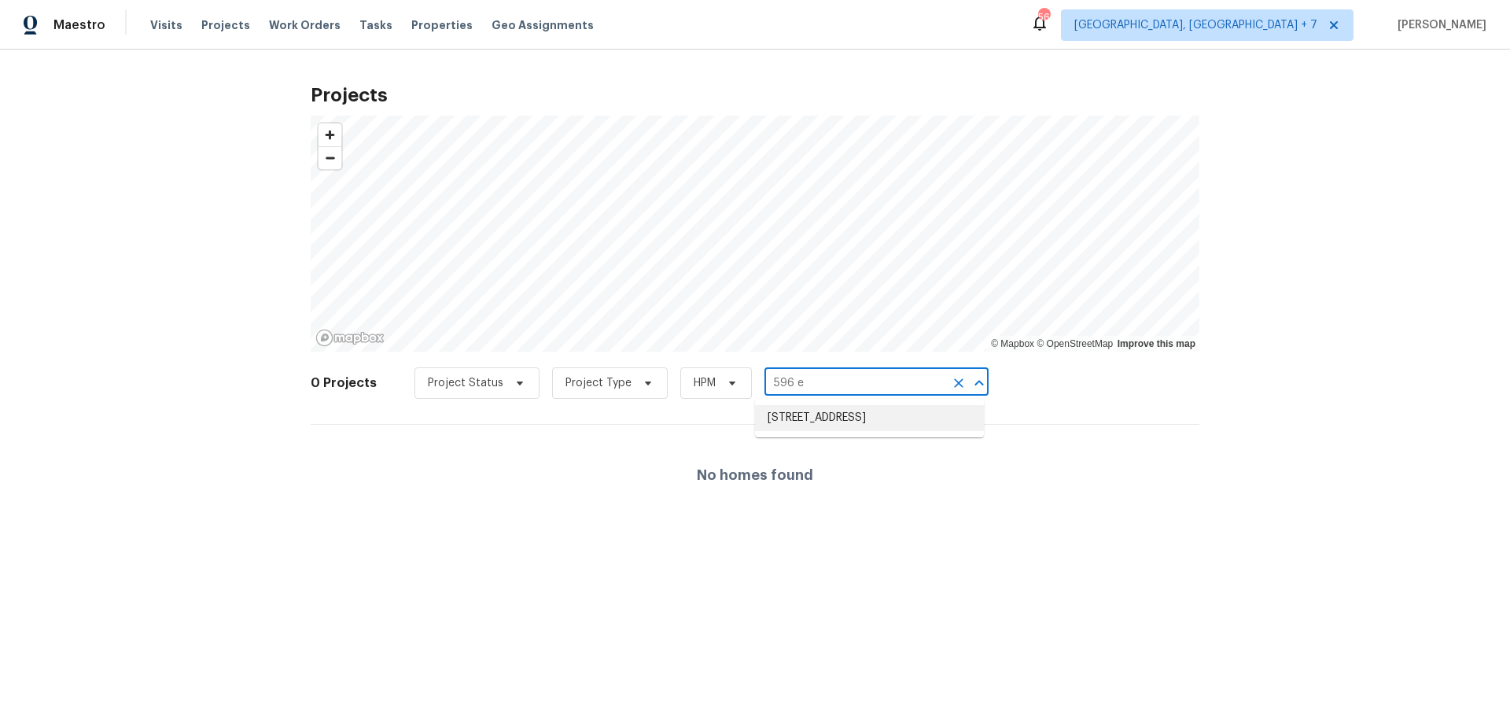
click at [854, 410] on li "[STREET_ADDRESS]" at bounding box center [869, 418] width 229 height 26
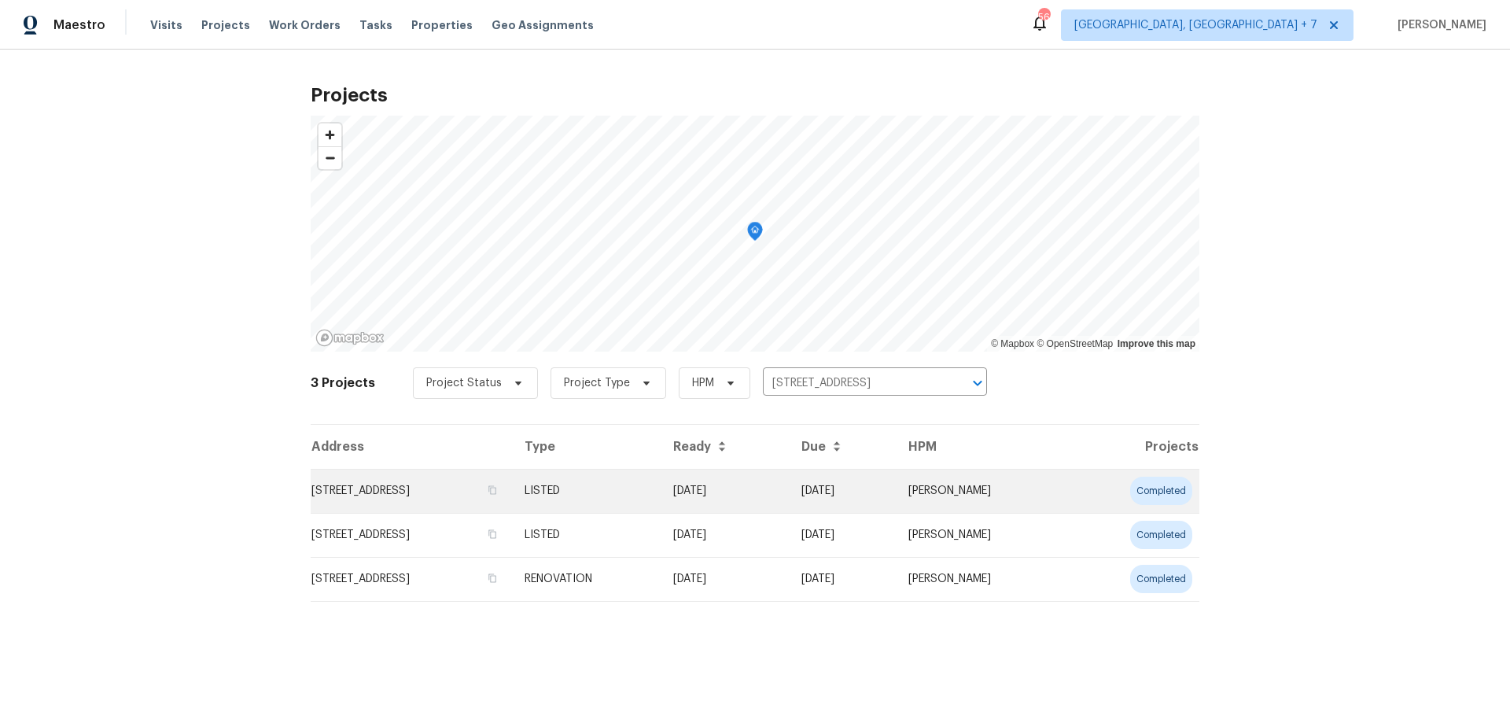
click at [512, 492] on td "[STREET_ADDRESS]" at bounding box center [411, 491] width 201 height 44
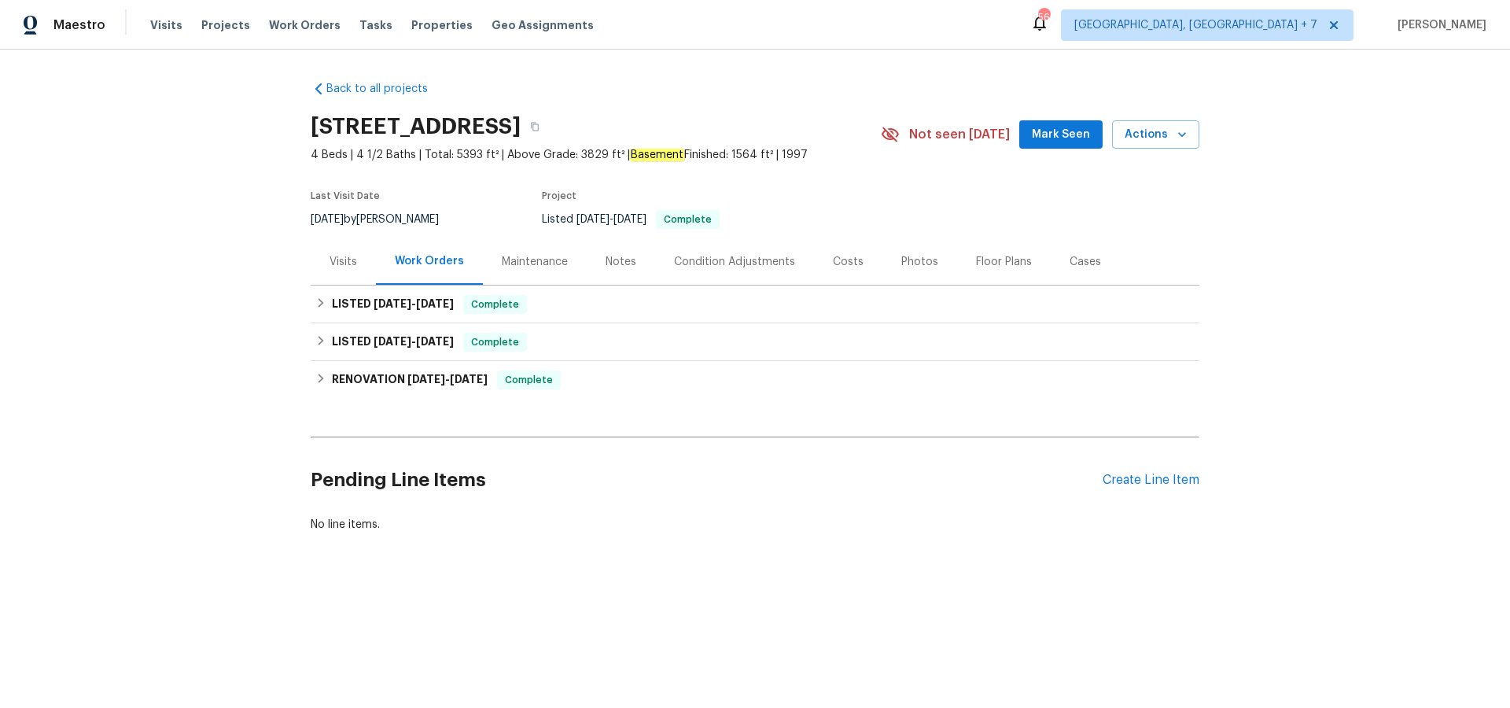
click at [530, 264] on div "Maintenance" at bounding box center [535, 262] width 66 height 16
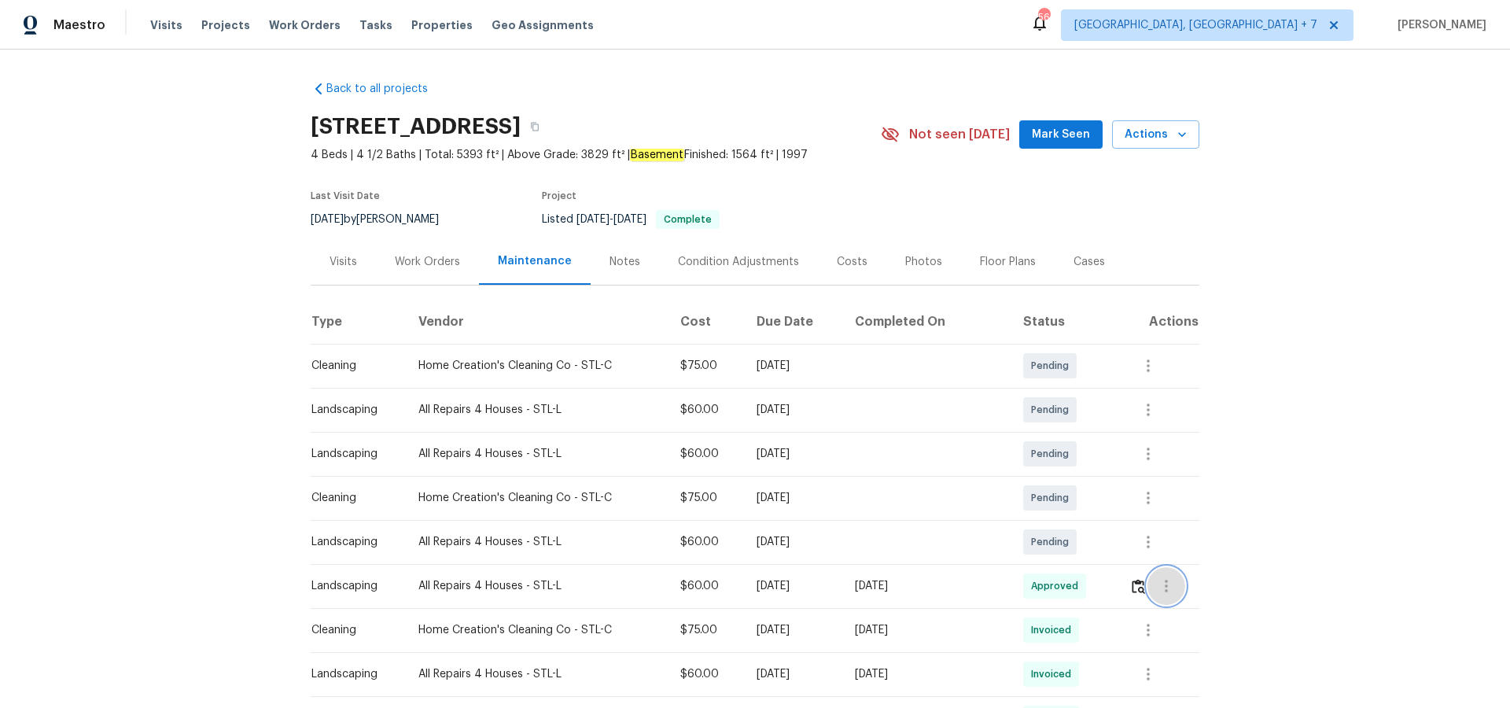
click at [1173, 583] on icon "button" at bounding box center [1166, 585] width 19 height 19
click at [1191, 607] on li "View details" at bounding box center [1203, 612] width 110 height 26
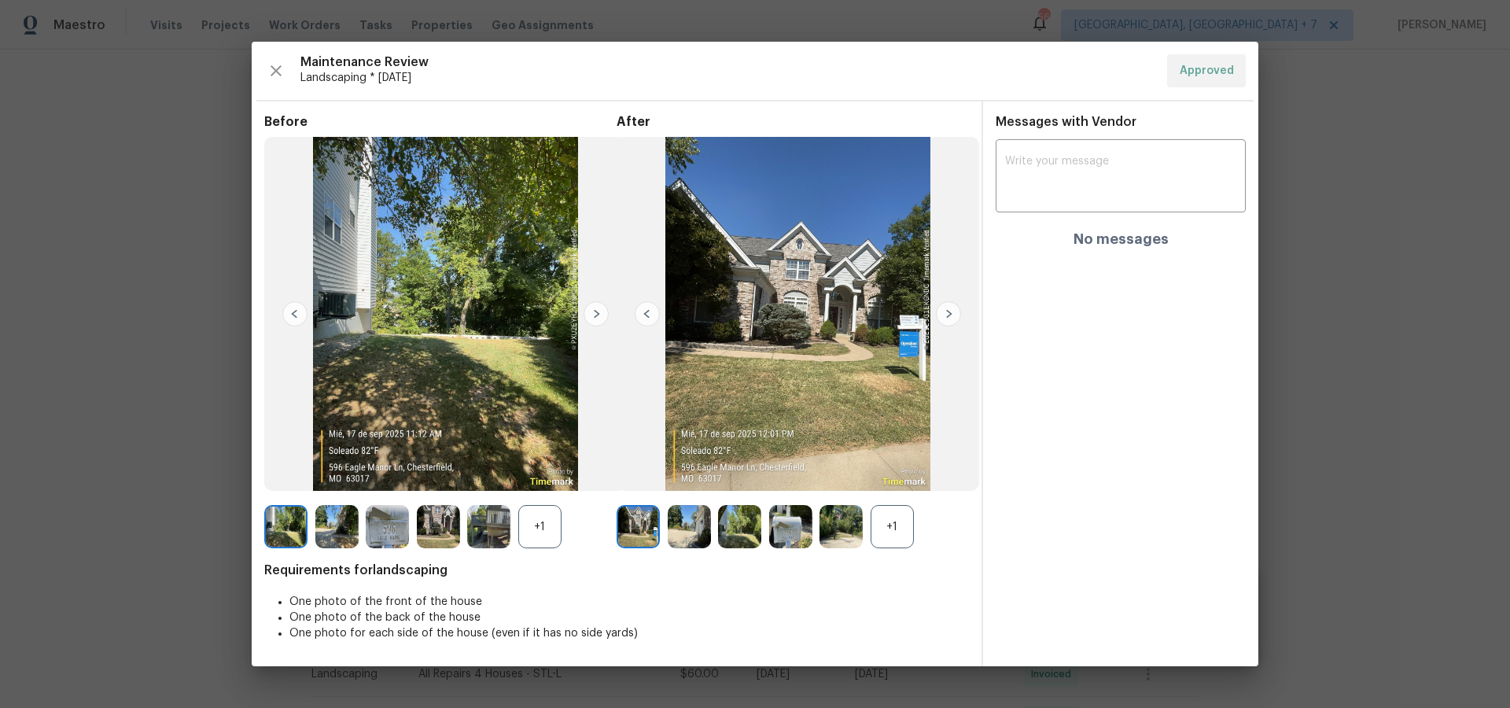
click at [779, 337] on img at bounding box center [798, 314] width 363 height 354
click at [843, 524] on img at bounding box center [840, 526] width 43 height 43
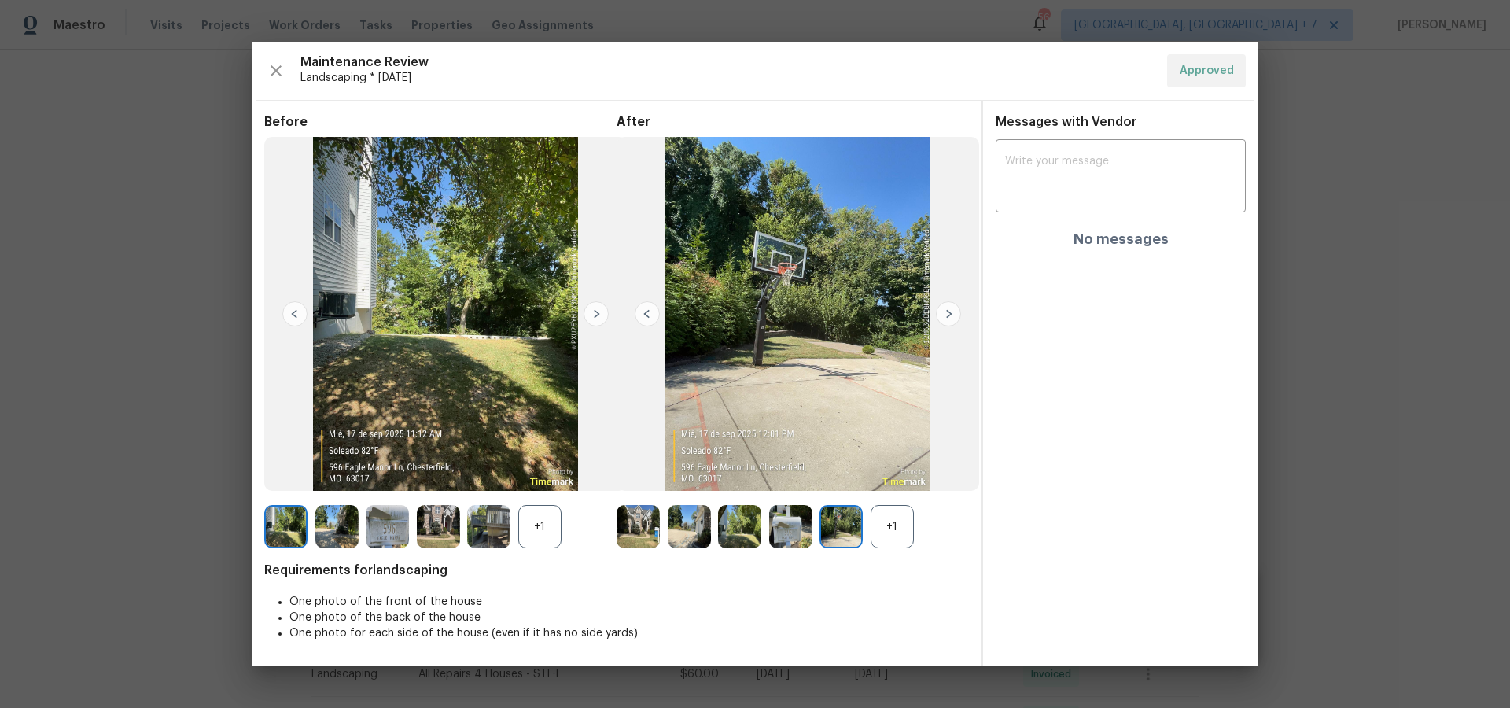
click at [738, 525] on img at bounding box center [739, 526] width 43 height 43
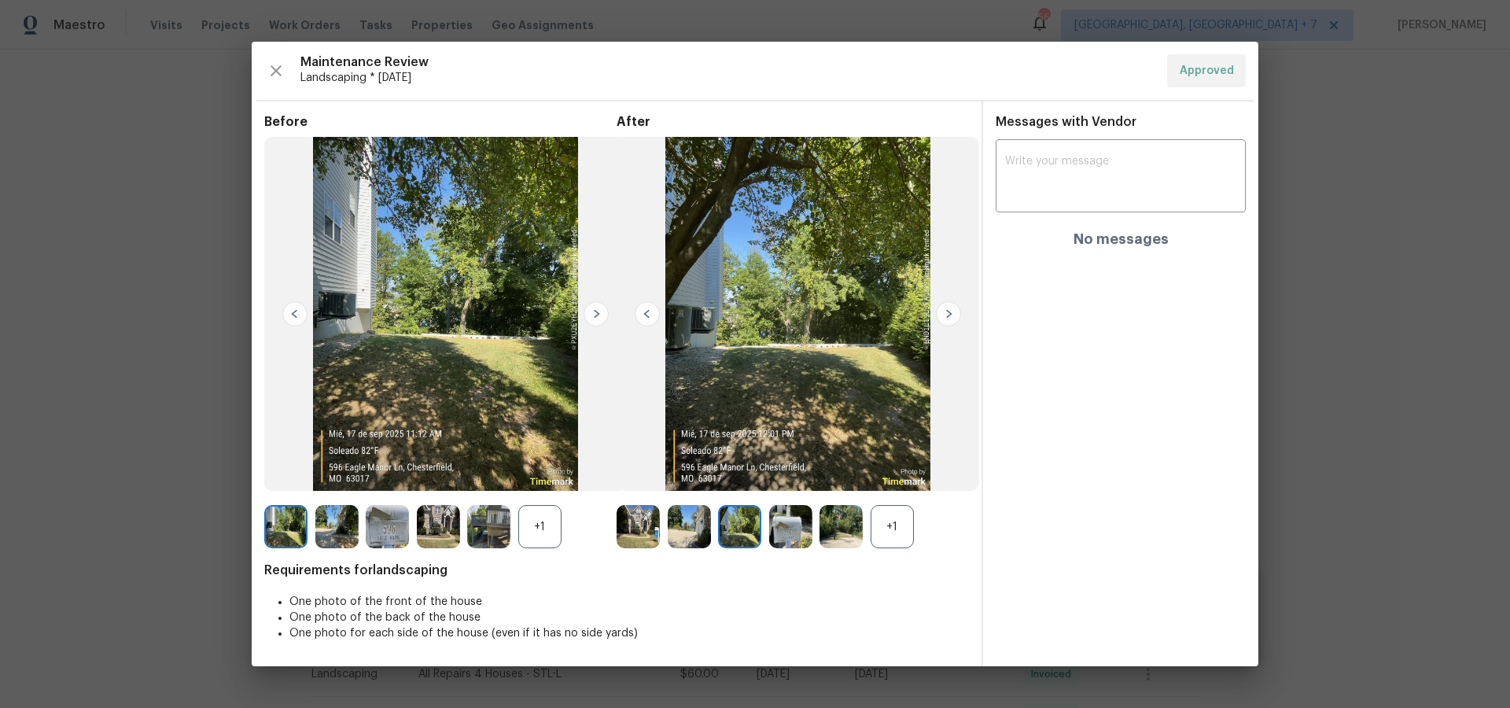
click at [632, 525] on img at bounding box center [638, 526] width 43 height 43
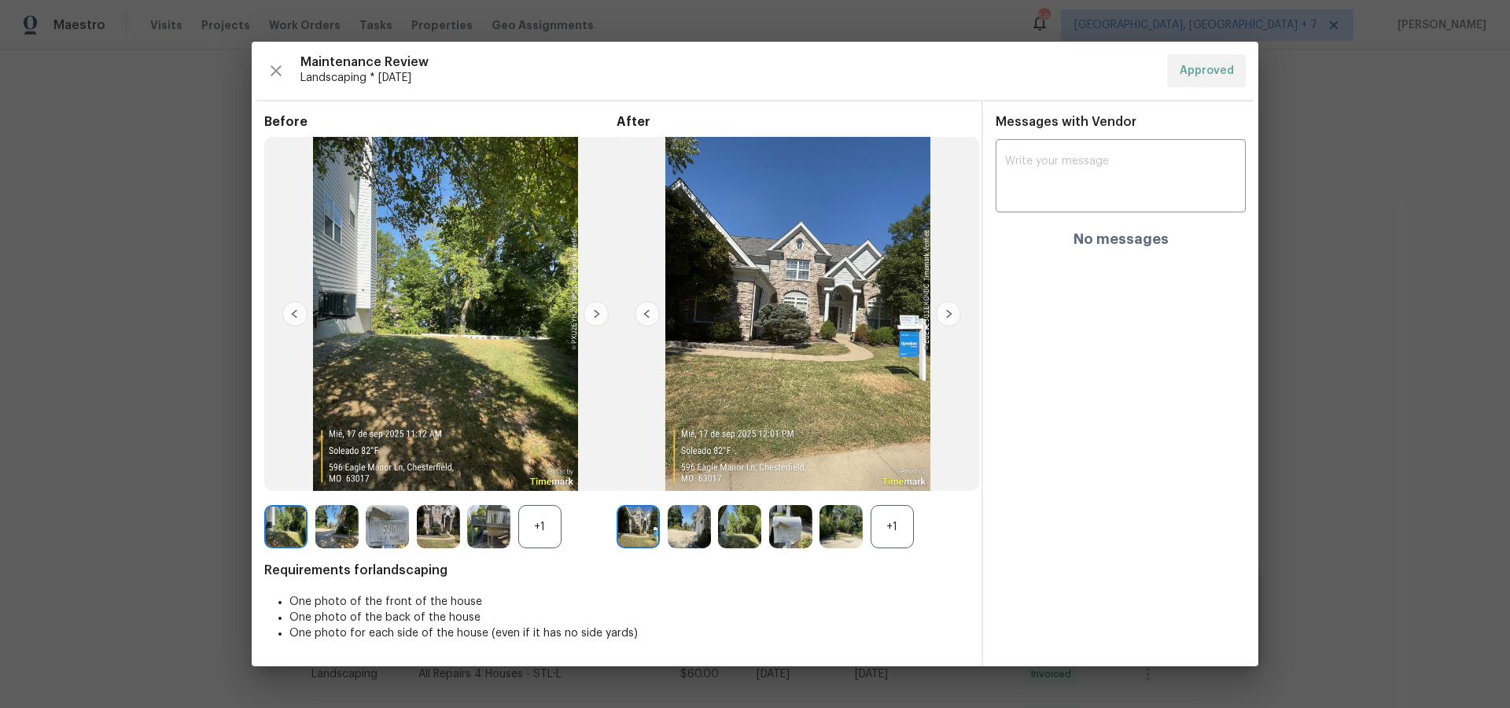
click at [849, 530] on img at bounding box center [840, 526] width 43 height 43
